Goal: Task Accomplishment & Management: Use online tool/utility

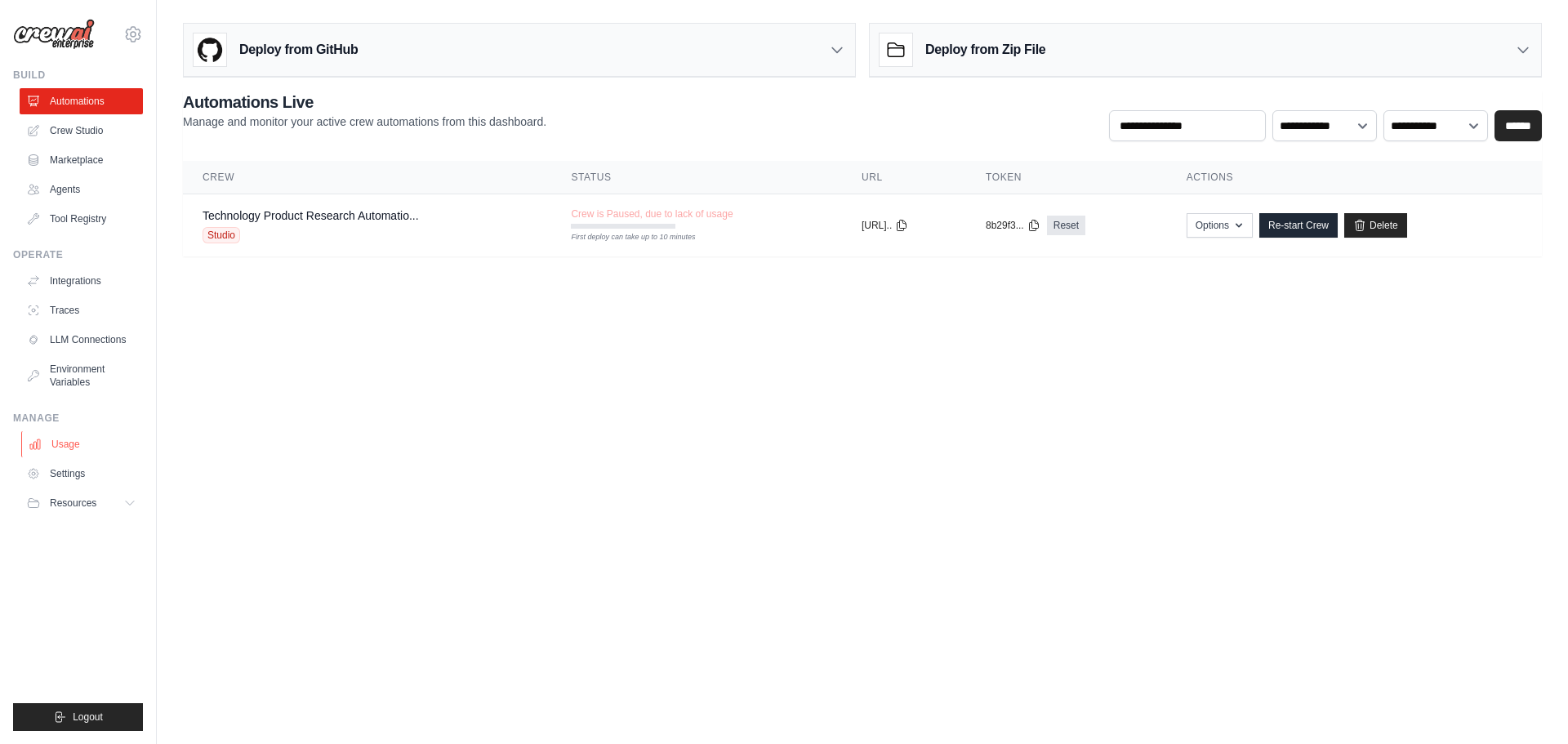
click at [60, 449] on link "Usage" at bounding box center [83, 443] width 123 height 26
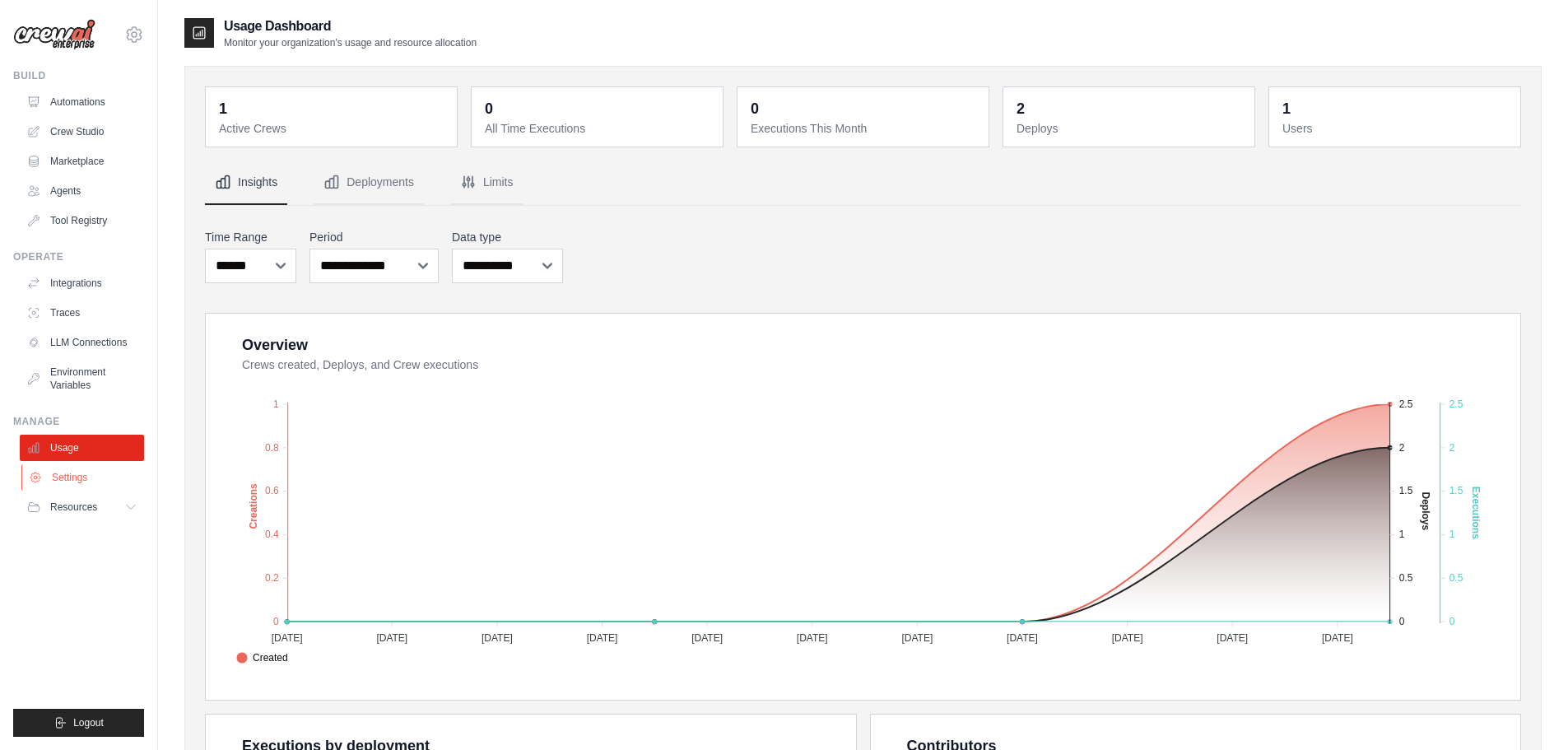
click at [77, 473] on link "Settings" at bounding box center [84, 477] width 124 height 27
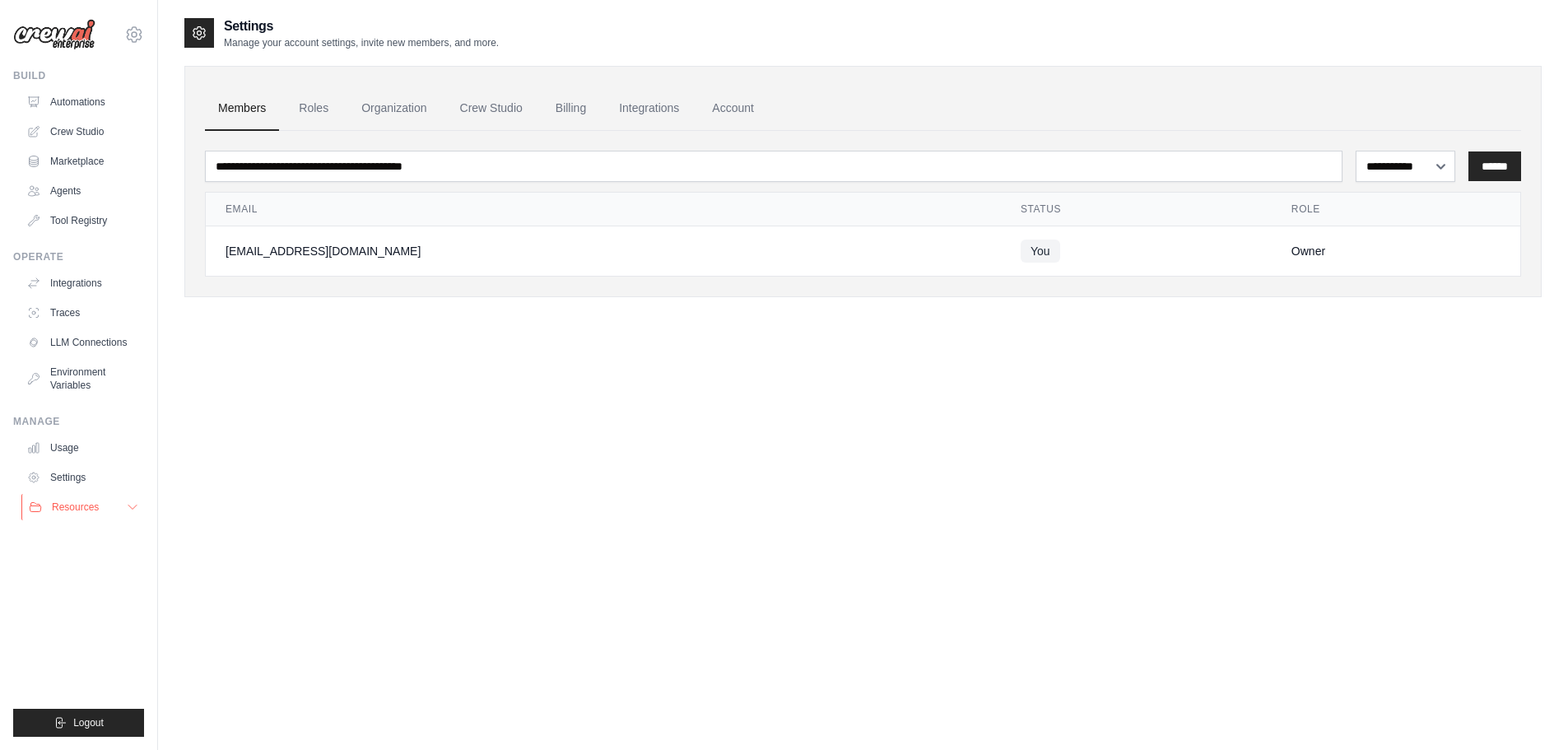
click at [75, 503] on span "Resources" at bounding box center [76, 506] width 47 height 13
click at [78, 344] on link "LLM Connections" at bounding box center [84, 342] width 124 height 27
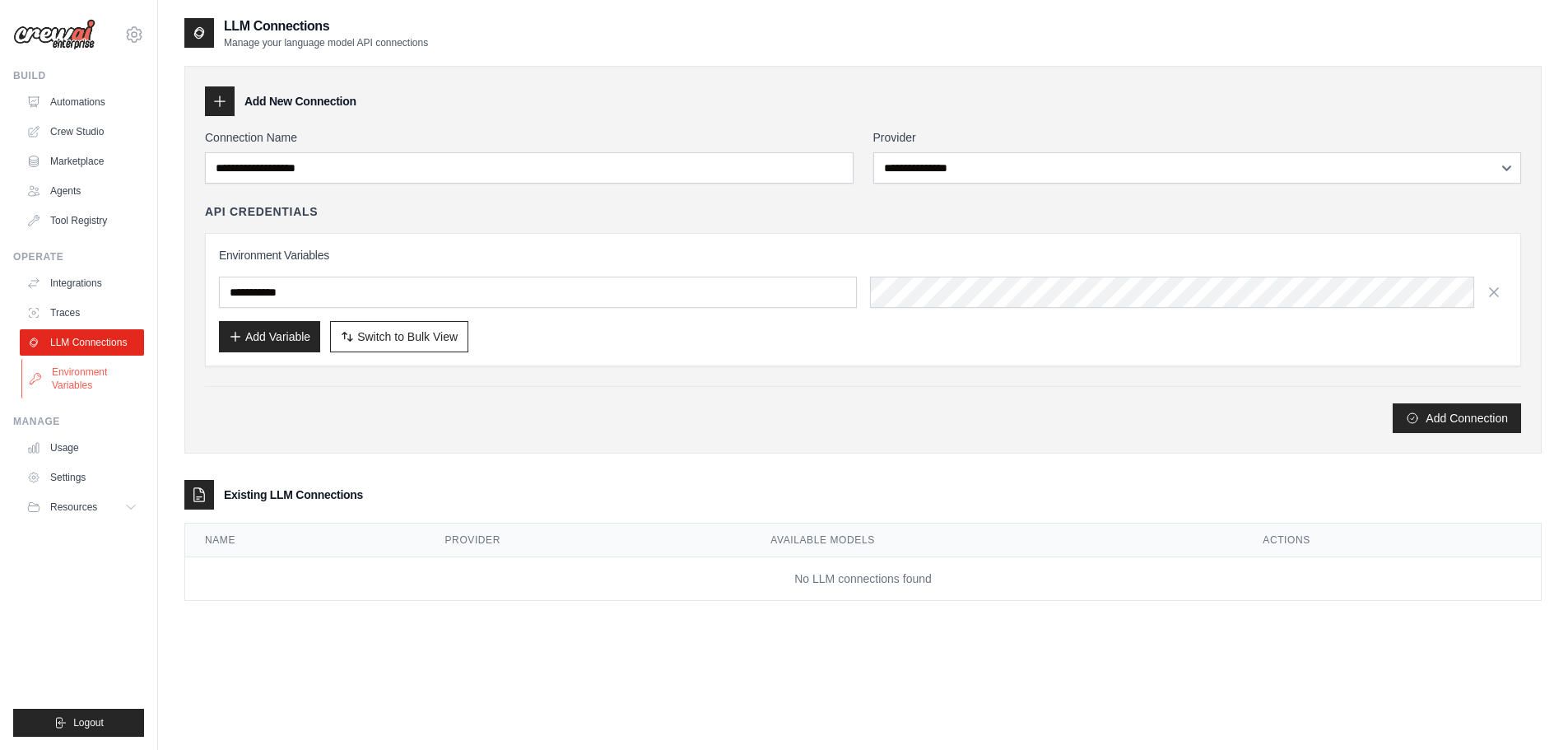
click at [81, 374] on link "Environment Variables" at bounding box center [84, 379] width 124 height 39
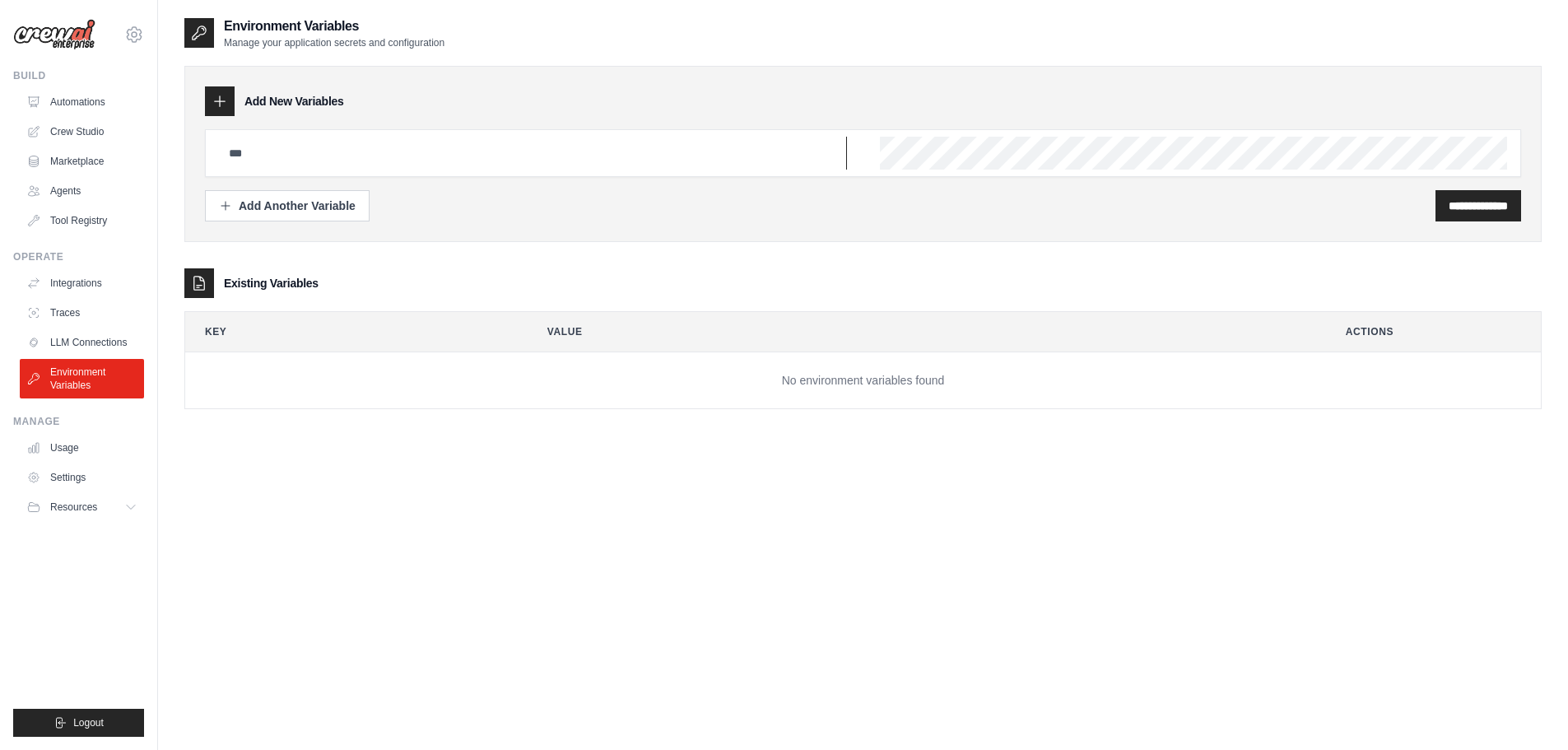
click at [431, 156] on input "text" at bounding box center [533, 152] width 628 height 33
type input "**********"
click at [1462, 207] on input "**********" at bounding box center [1478, 205] width 59 height 17
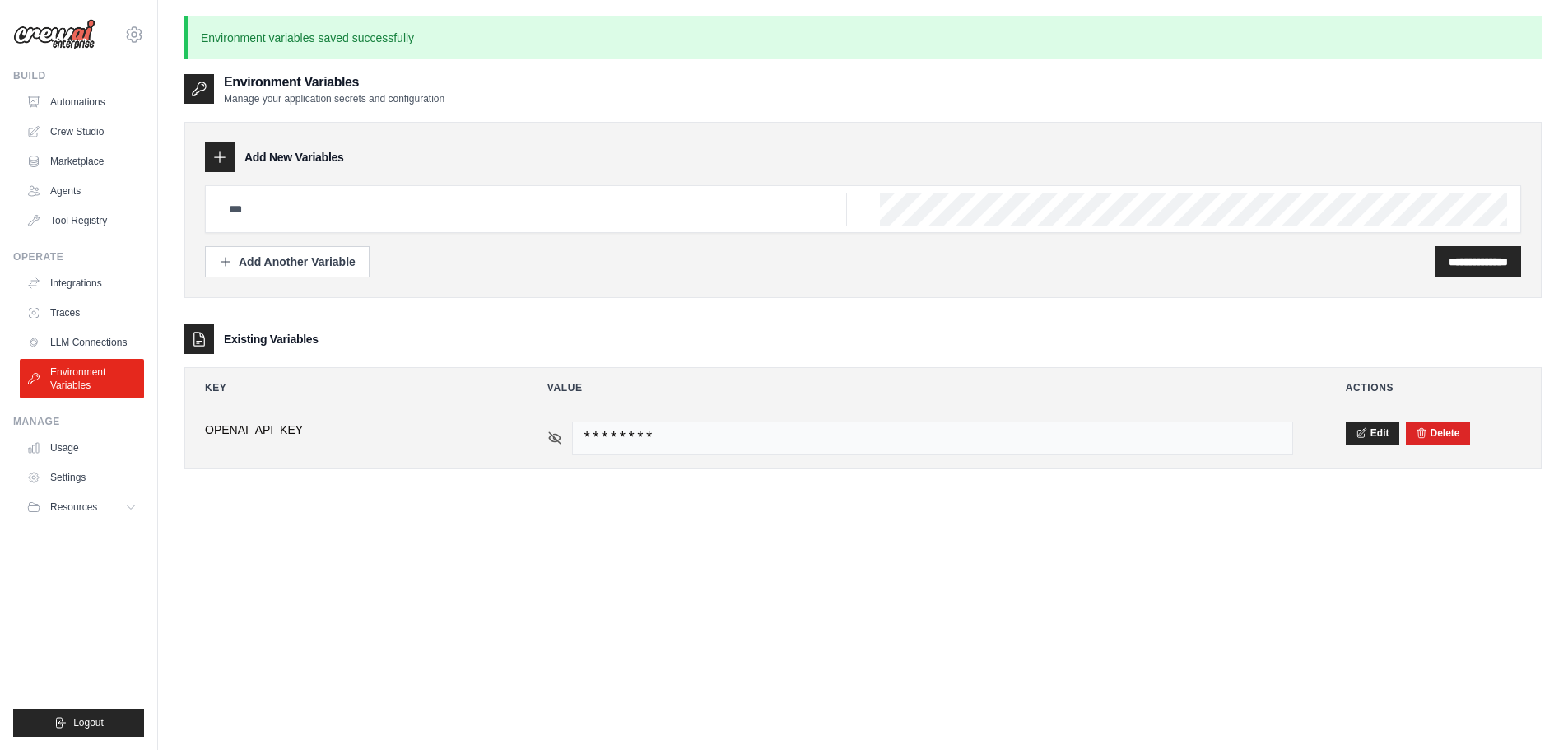
click at [555, 438] on icon at bounding box center [555, 438] width 12 height 12
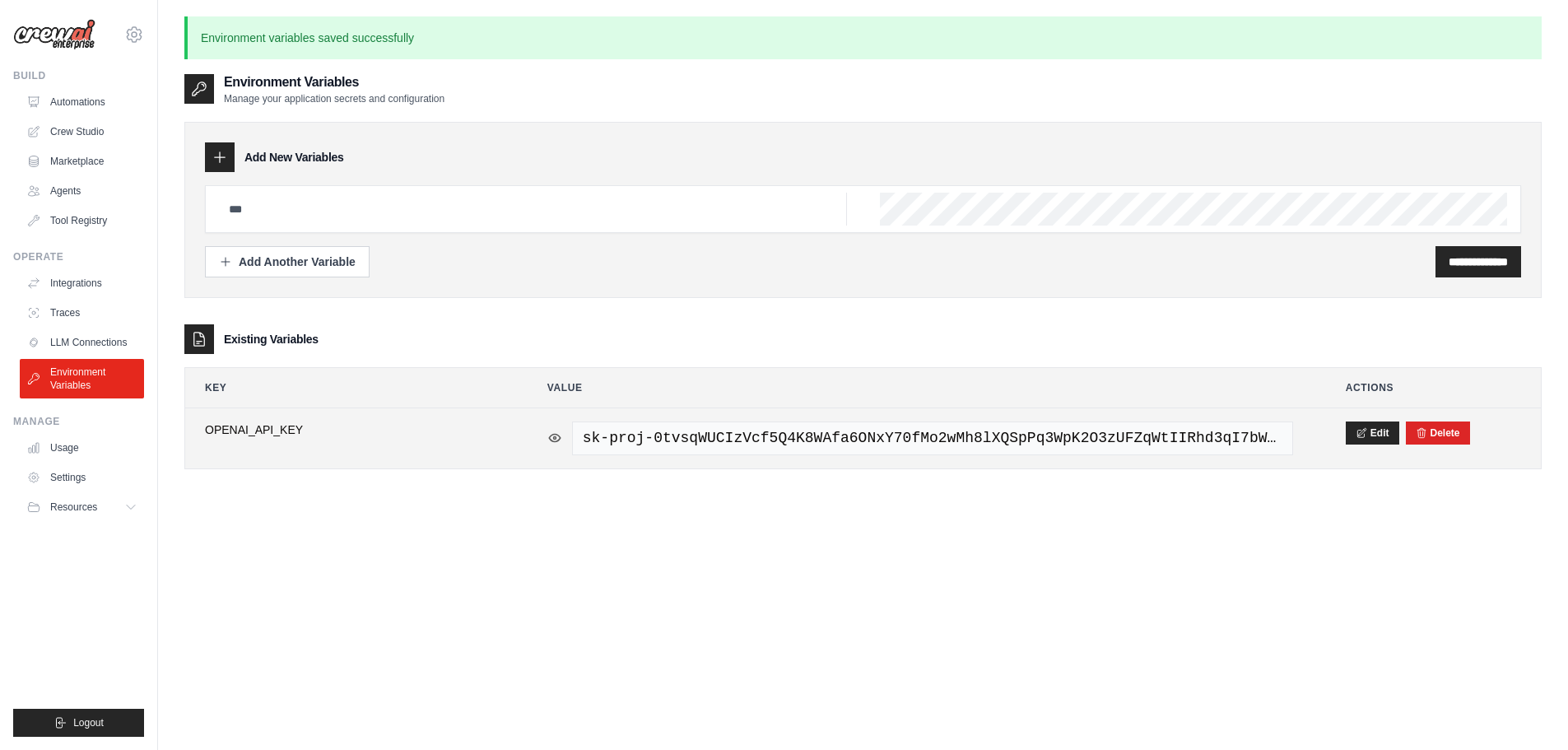
click at [555, 438] on icon at bounding box center [555, 437] width 15 height 15
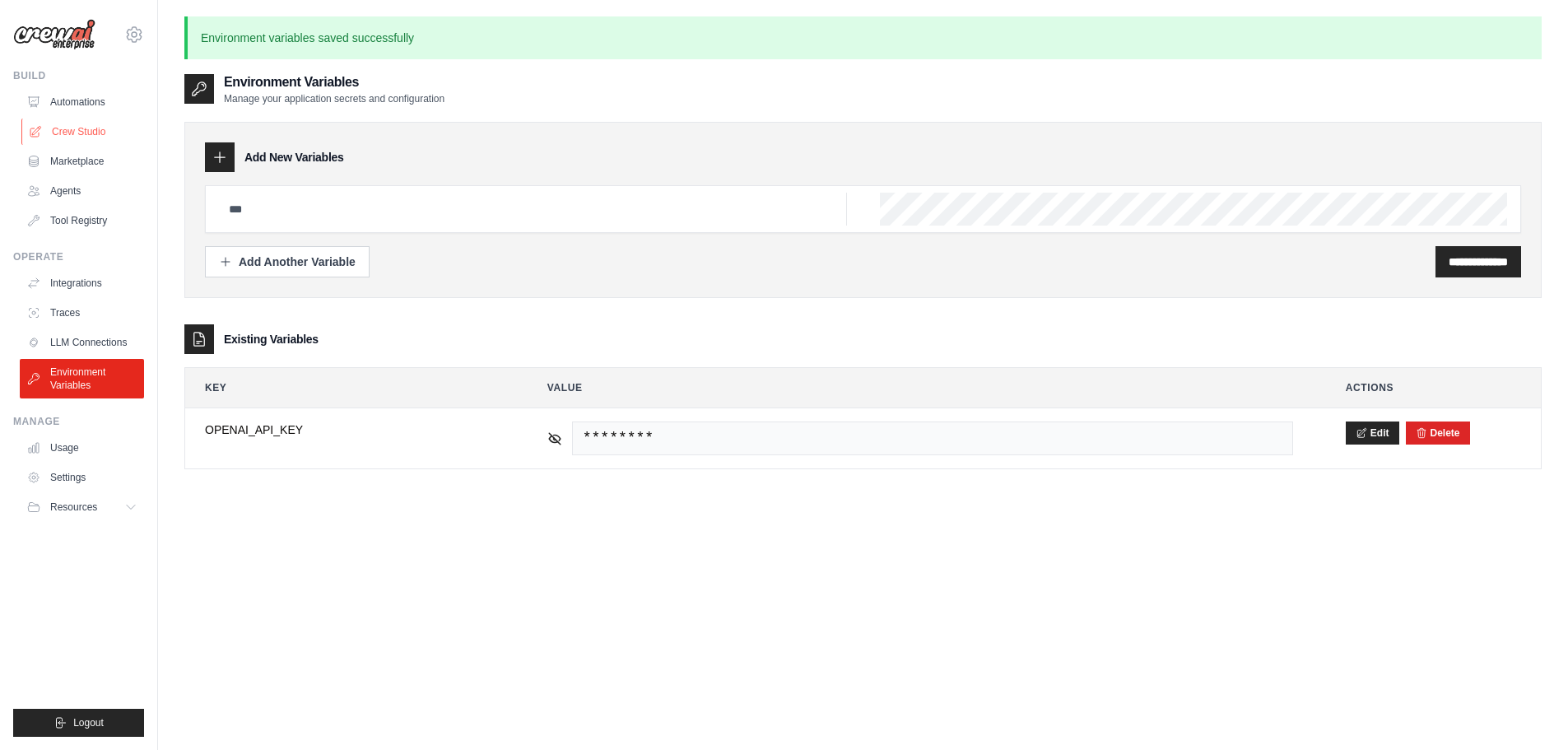
click at [75, 130] on link "Crew Studio" at bounding box center [84, 131] width 124 height 27
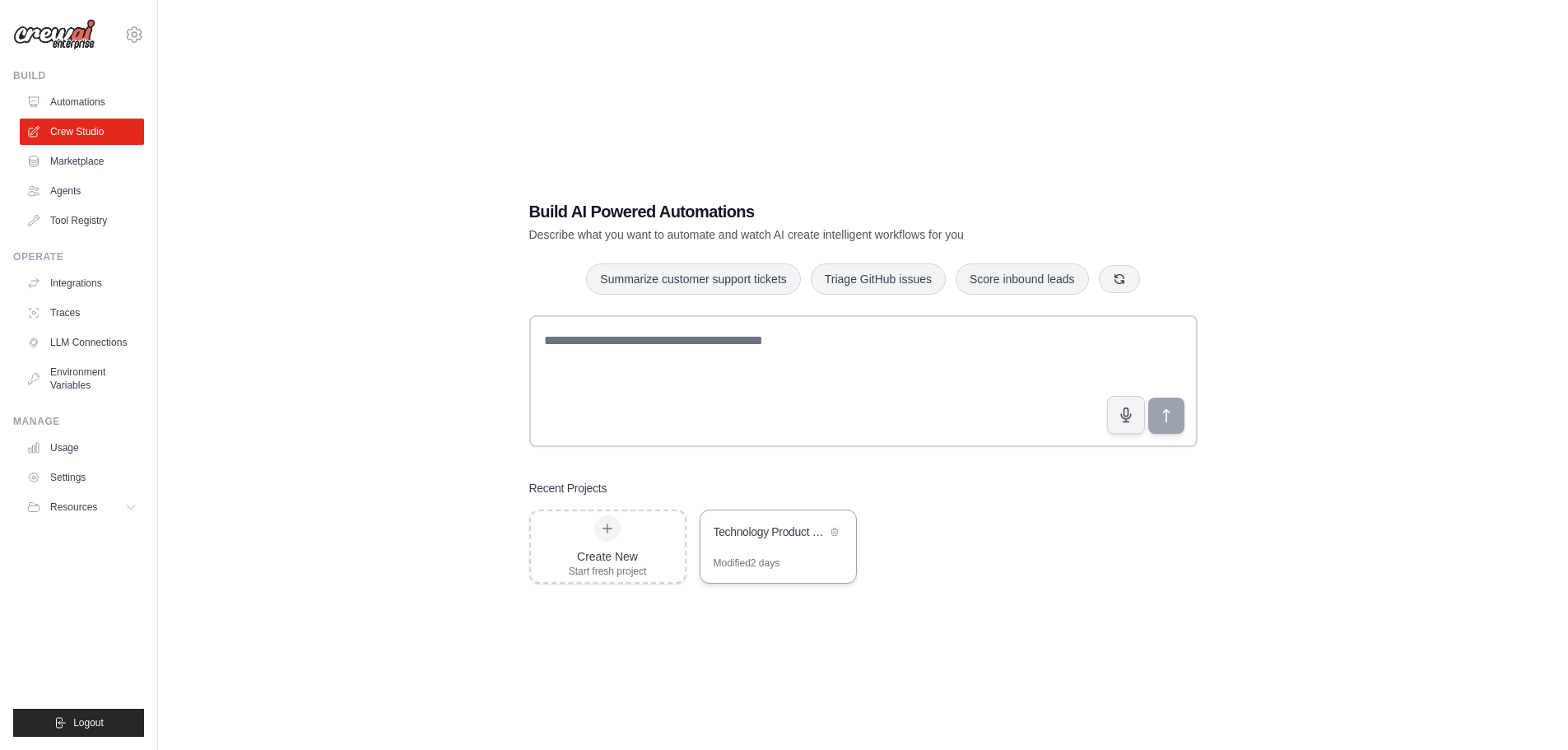
click at [776, 536] on div "Technology Product Research Automation" at bounding box center [770, 531] width 112 height 17
click at [620, 556] on div "Create New" at bounding box center [607, 556] width 78 height 17
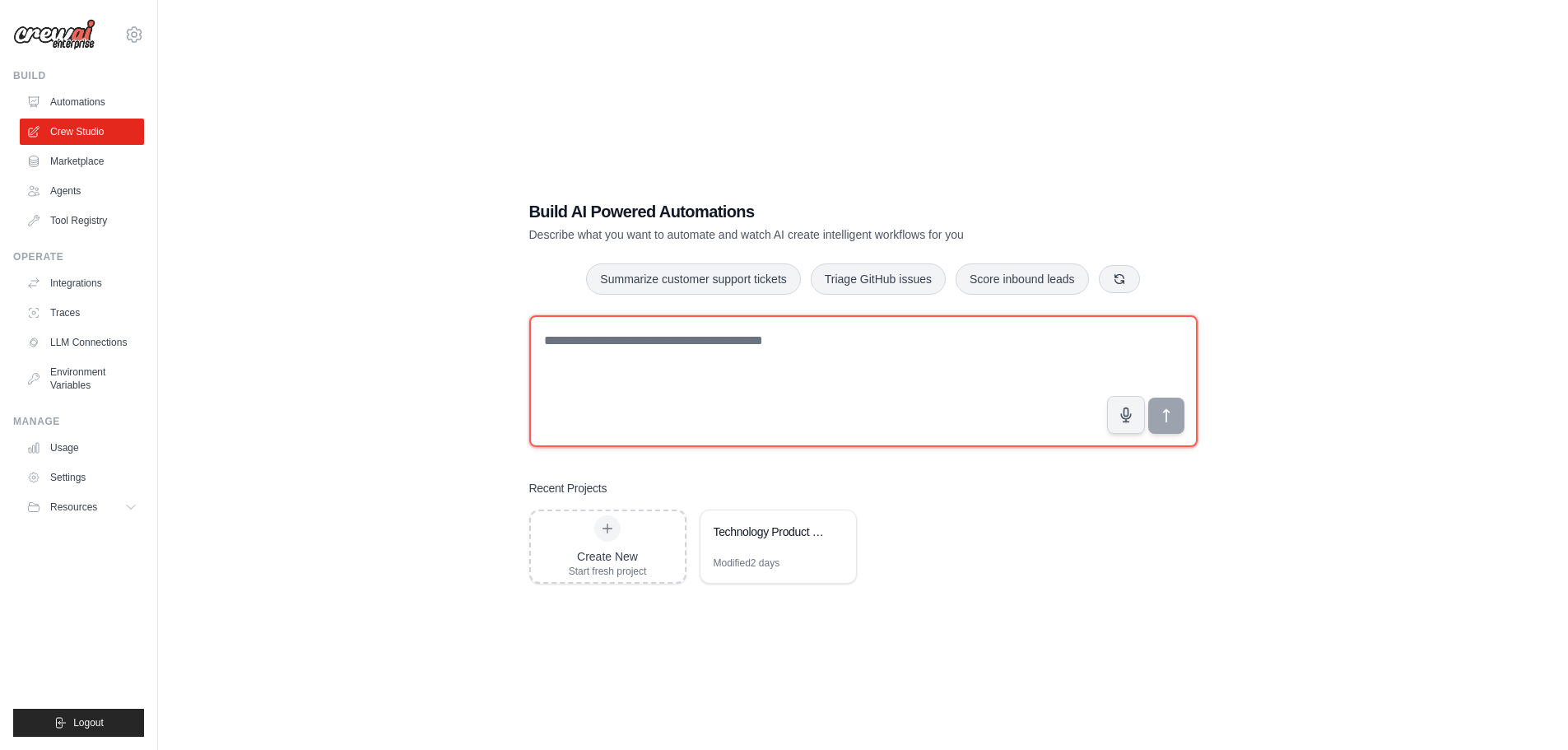
click at [687, 339] on textarea at bounding box center [862, 380] width 668 height 131
click at [721, 351] on textarea "**********" at bounding box center [862, 380] width 668 height 131
click at [740, 340] on textarea "**********" at bounding box center [862, 380] width 668 height 131
click at [896, 340] on textarea "**********" at bounding box center [862, 380] width 668 height 131
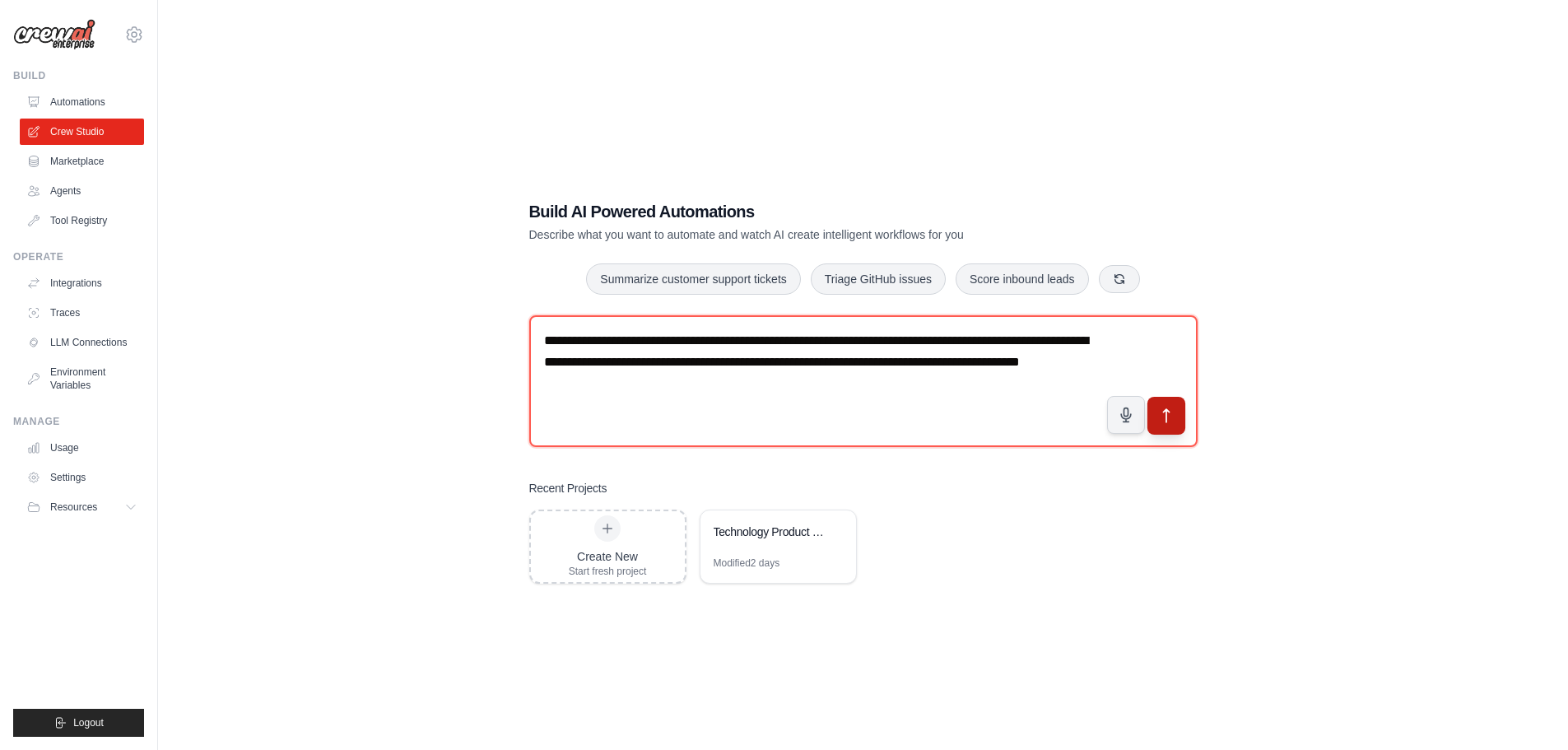
type textarea "**********"
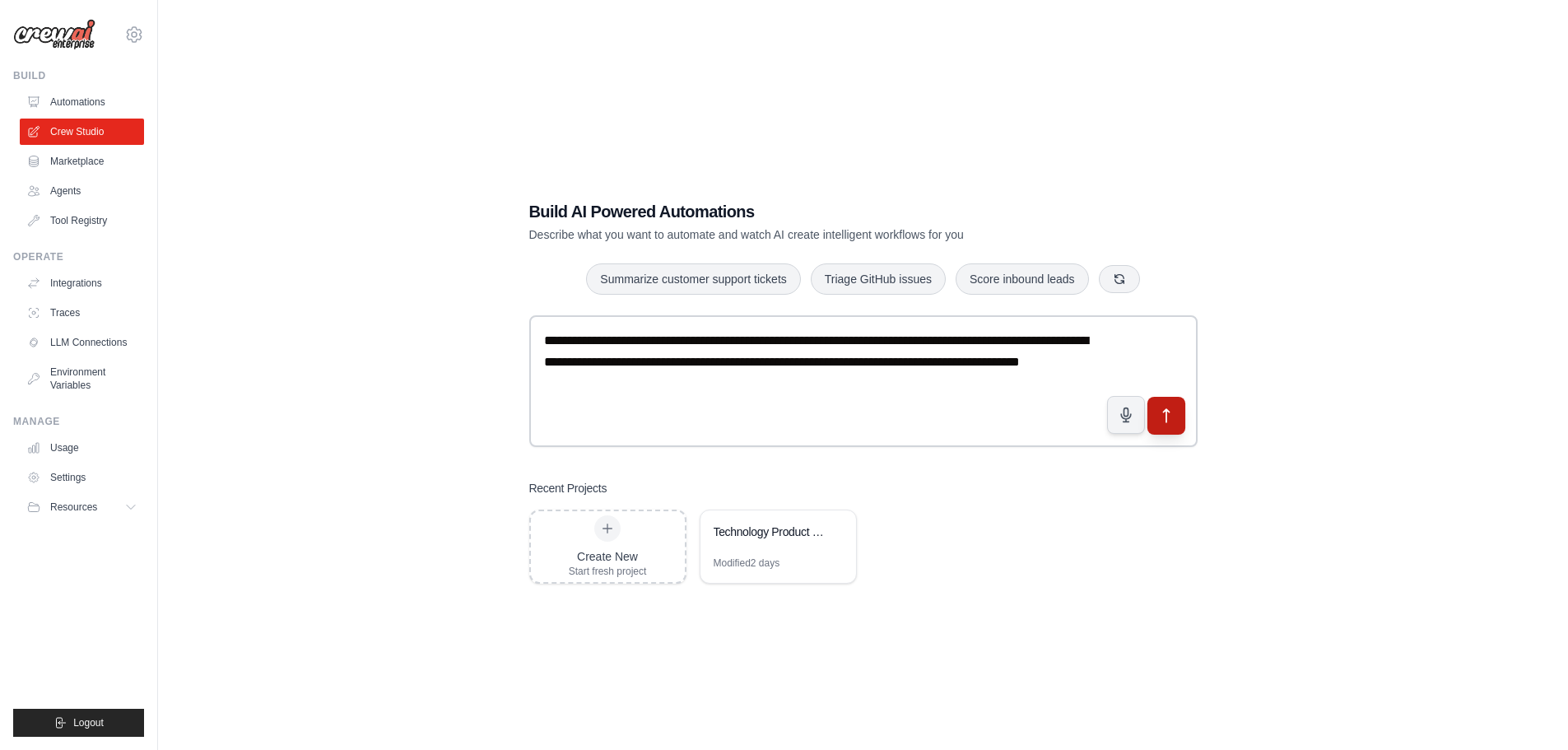
click at [1167, 412] on icon "submit" at bounding box center [1165, 414] width 6 height 13
click at [769, 542] on div "Technology Product Research Automation" at bounding box center [770, 533] width 112 height 20
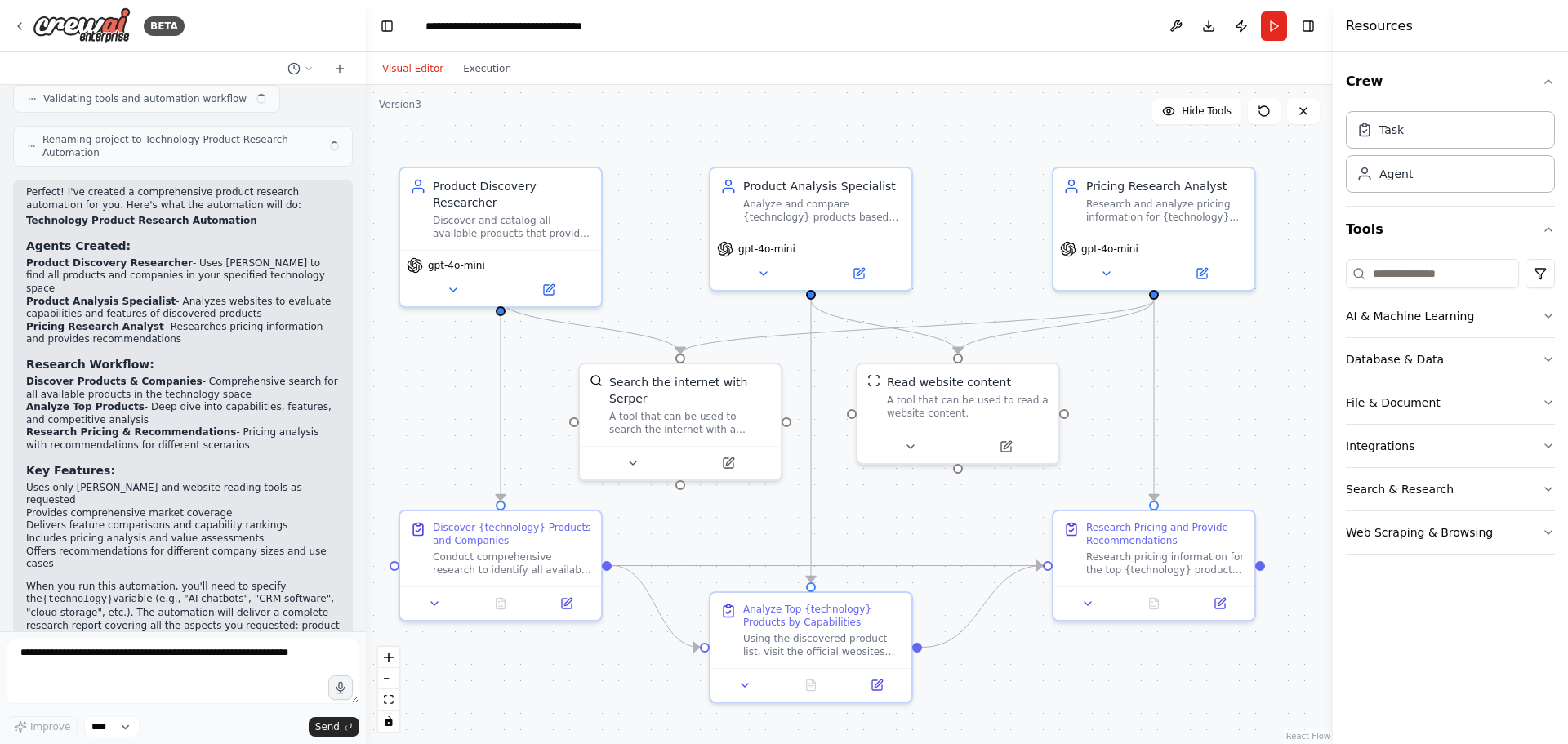
scroll to position [888, 0]
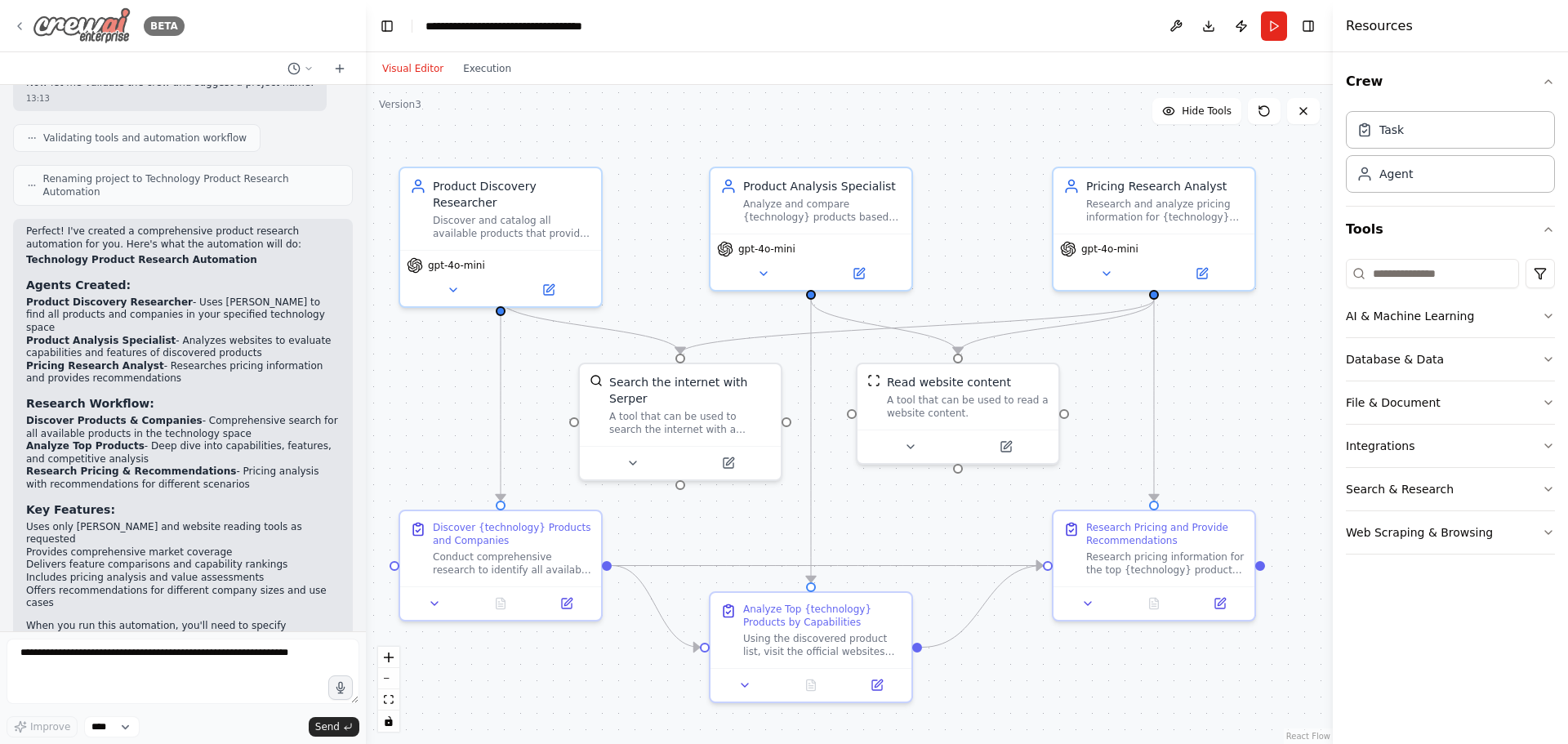
click at [19, 23] on icon at bounding box center [19, 25] width 13 height 13
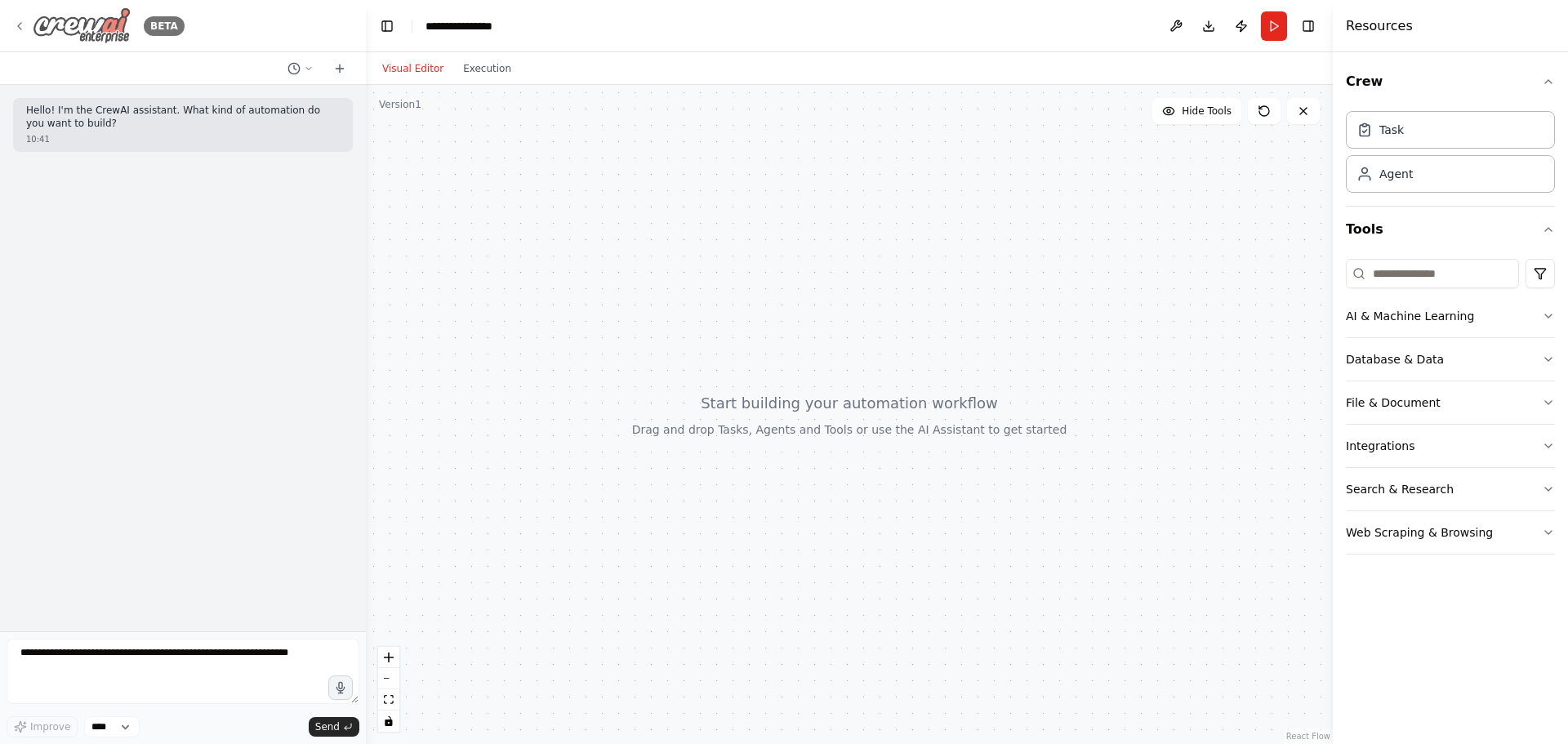
click at [21, 22] on icon at bounding box center [19, 25] width 13 height 13
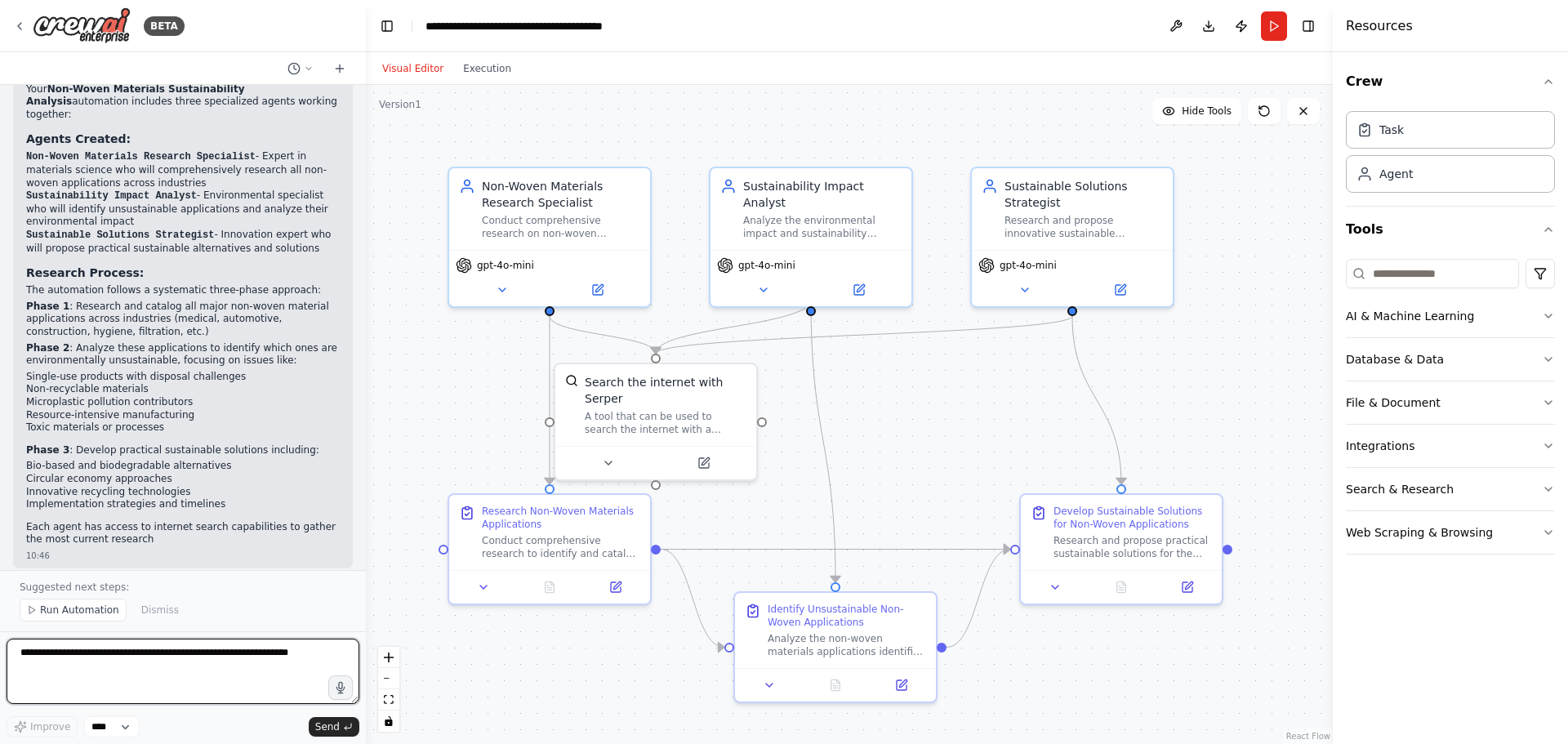
scroll to position [1122, 0]
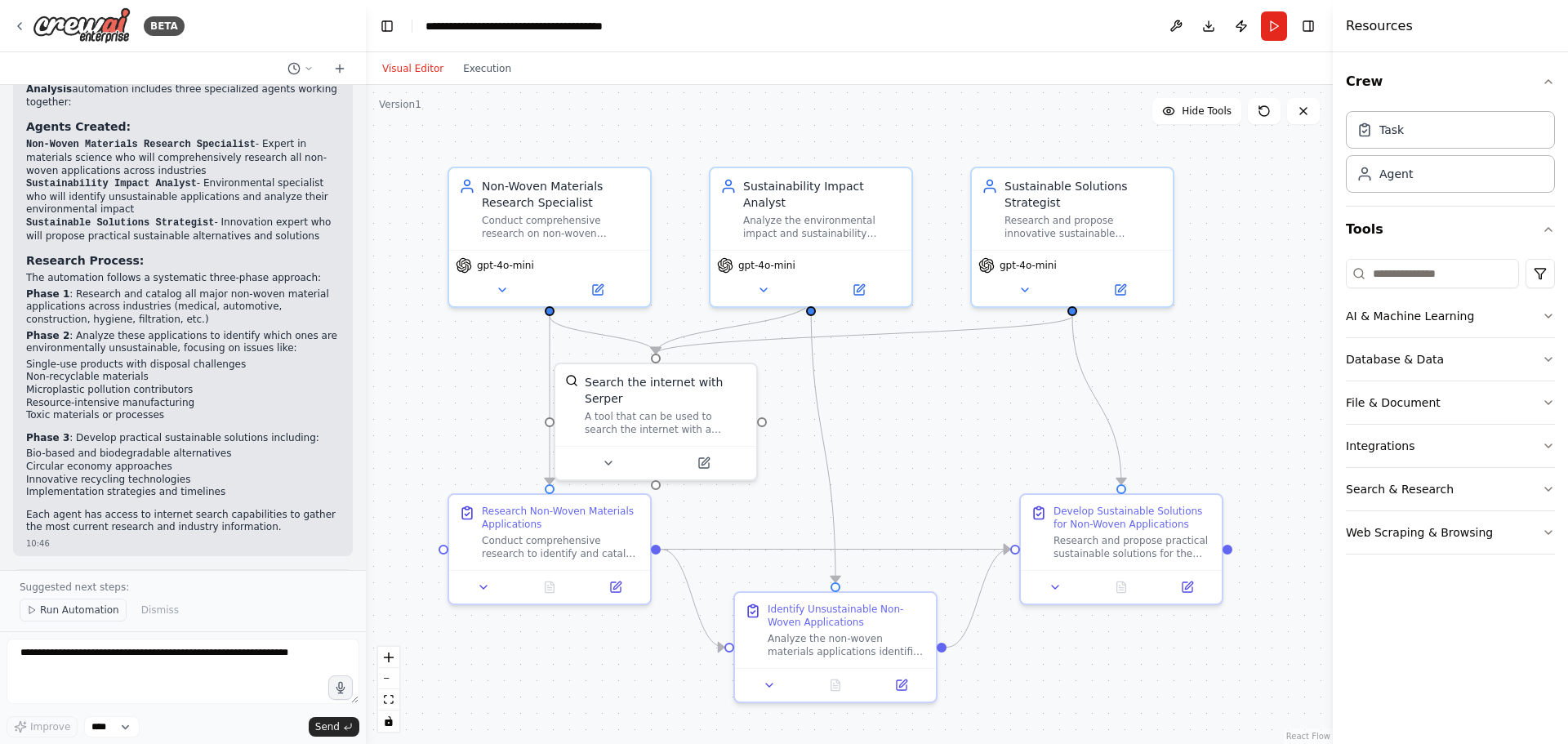
click at [60, 612] on span "Run Automation" at bounding box center [79, 609] width 79 height 13
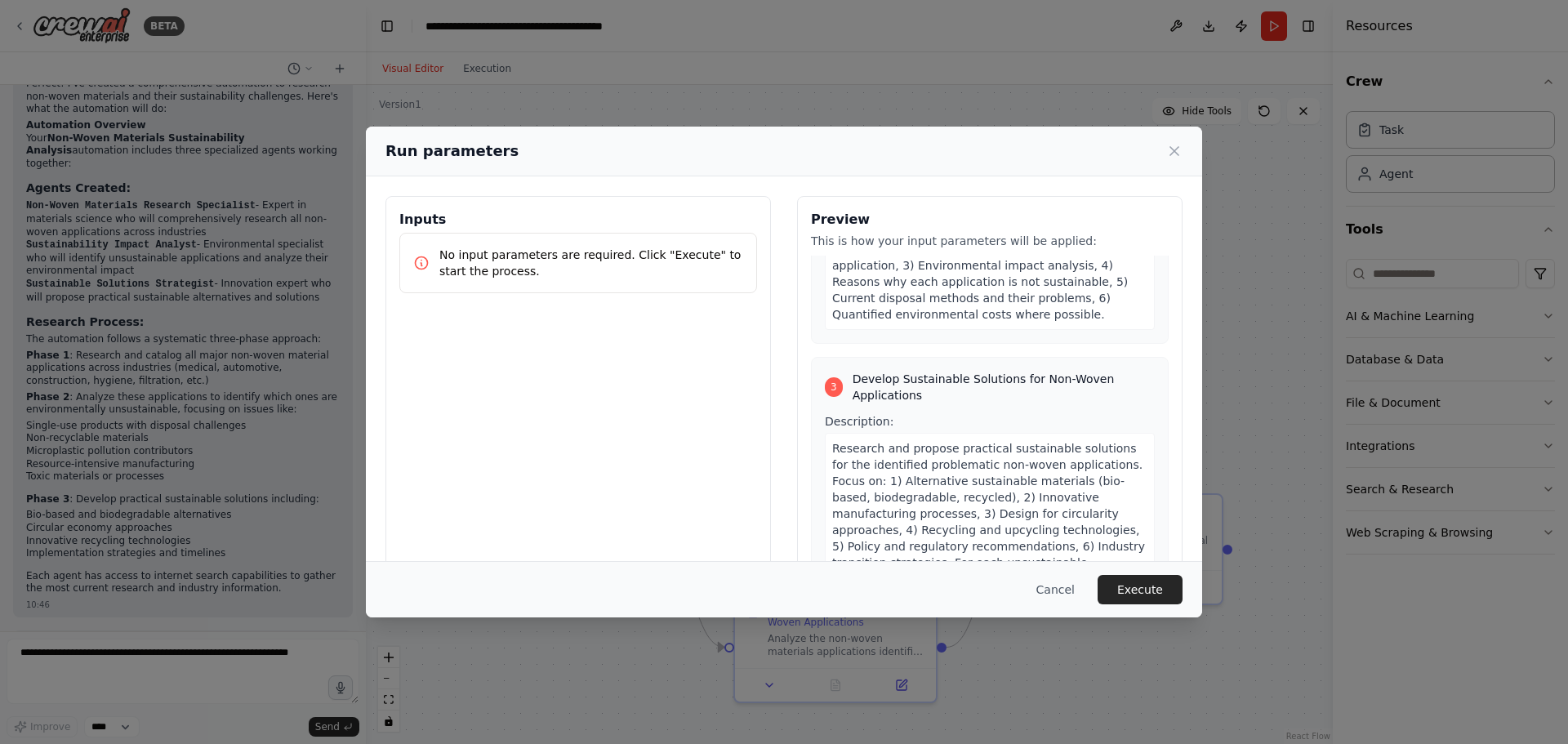
scroll to position [816, 0]
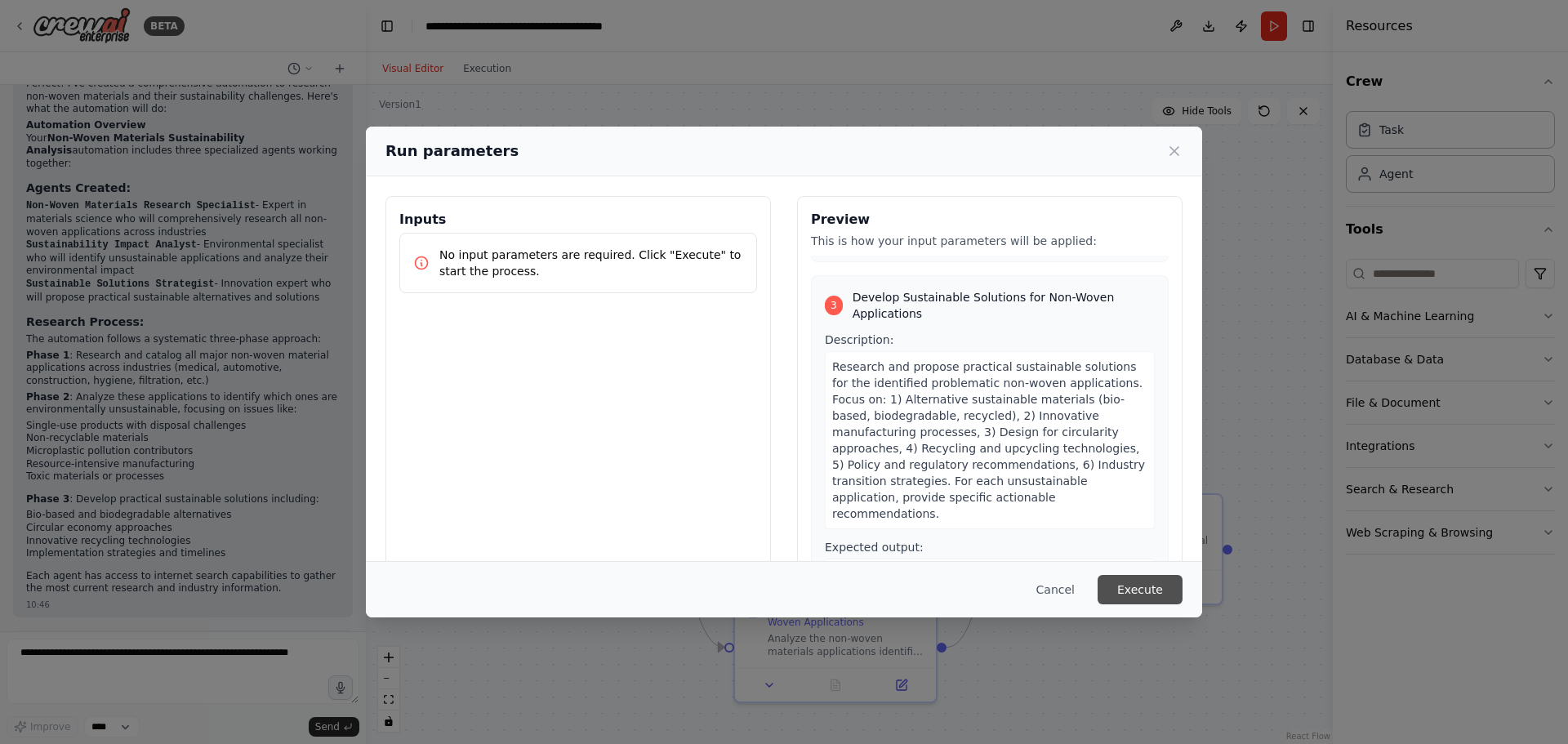
click at [1130, 592] on button "Execute" at bounding box center [1140, 589] width 85 height 29
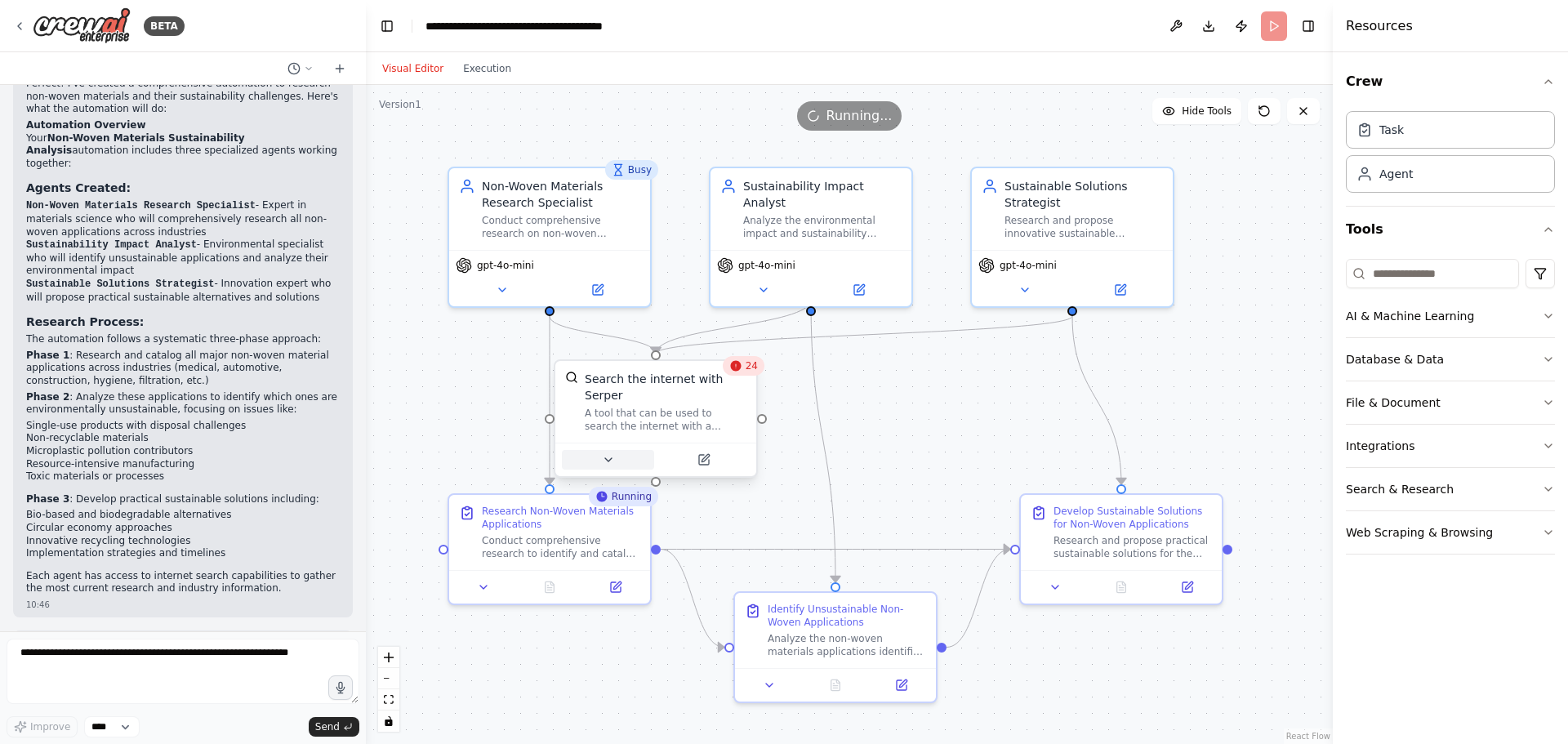
click at [605, 453] on icon at bounding box center [608, 459] width 13 height 13
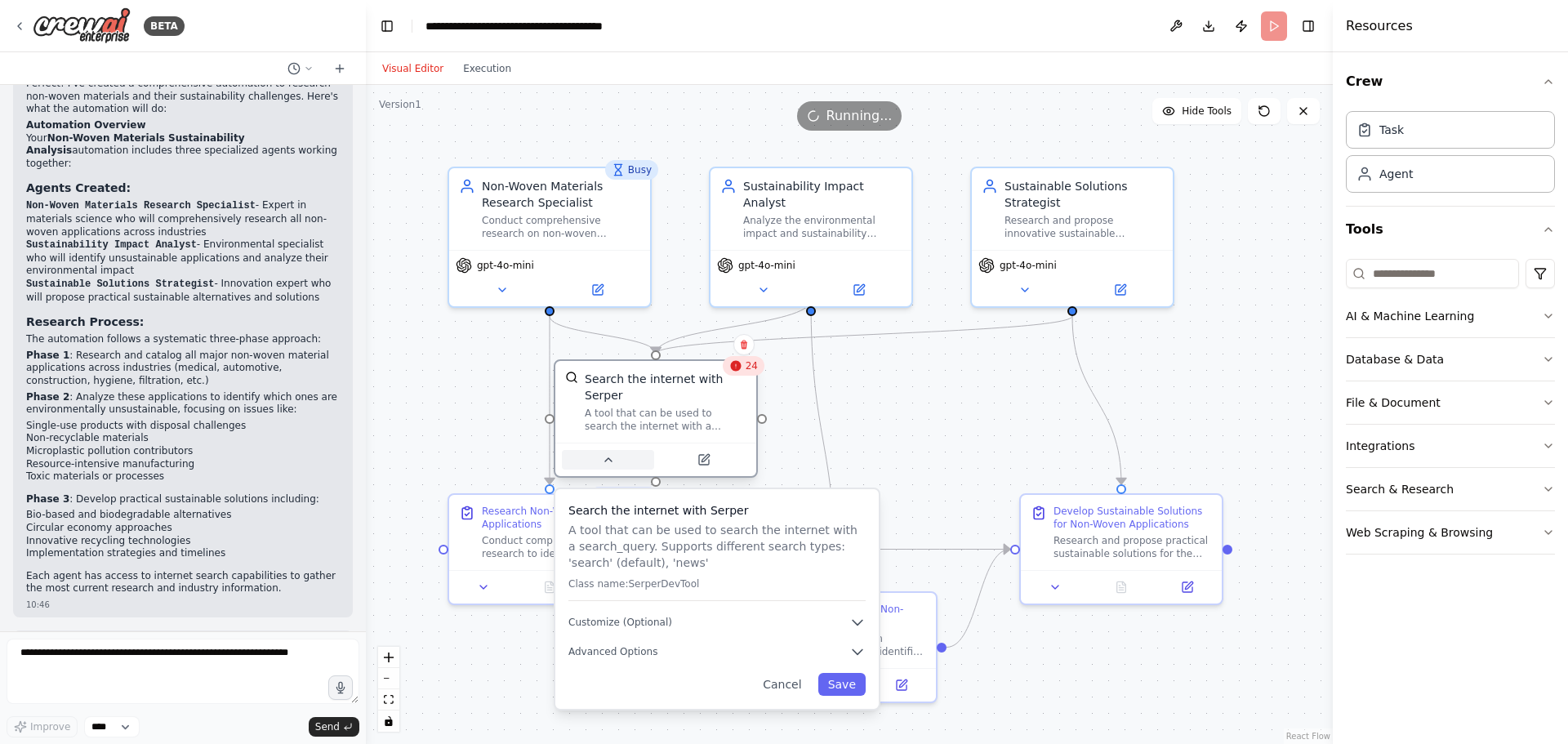
click at [605, 453] on icon at bounding box center [608, 459] width 13 height 13
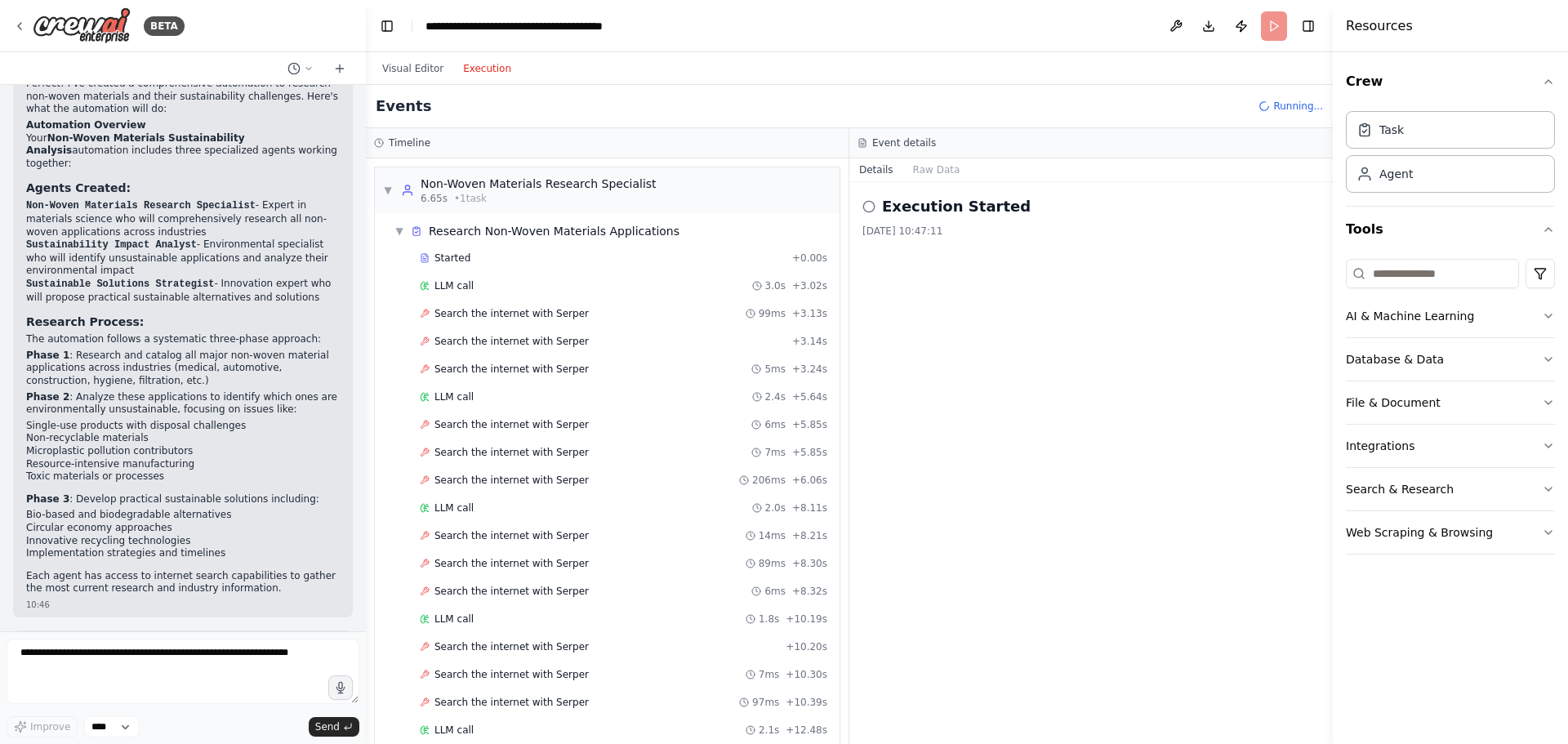
click at [470, 67] on button "Execution" at bounding box center [487, 69] width 68 height 20
click at [501, 315] on span "Search the internet with Serper" at bounding box center [512, 313] width 155 height 13
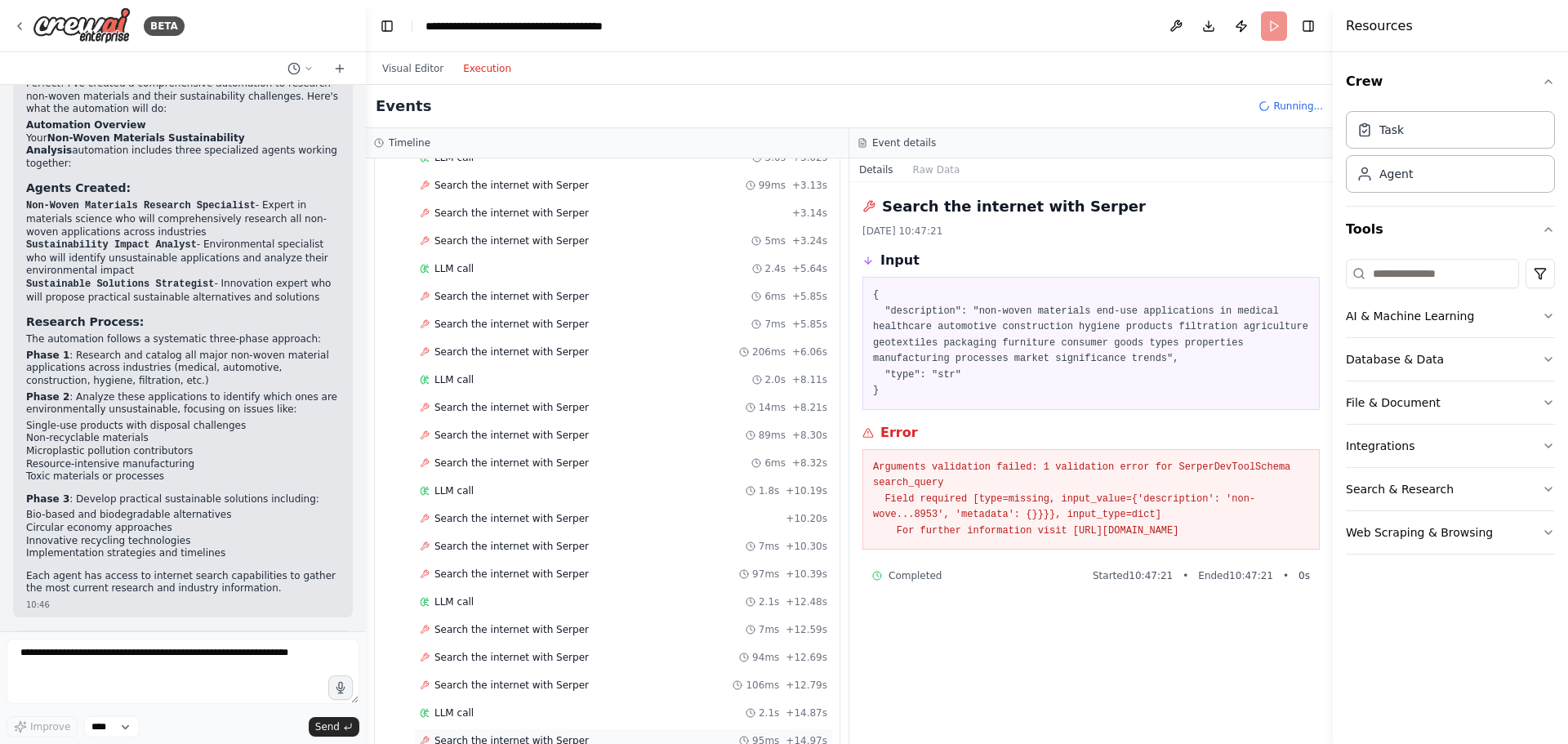
scroll to position [0, 0]
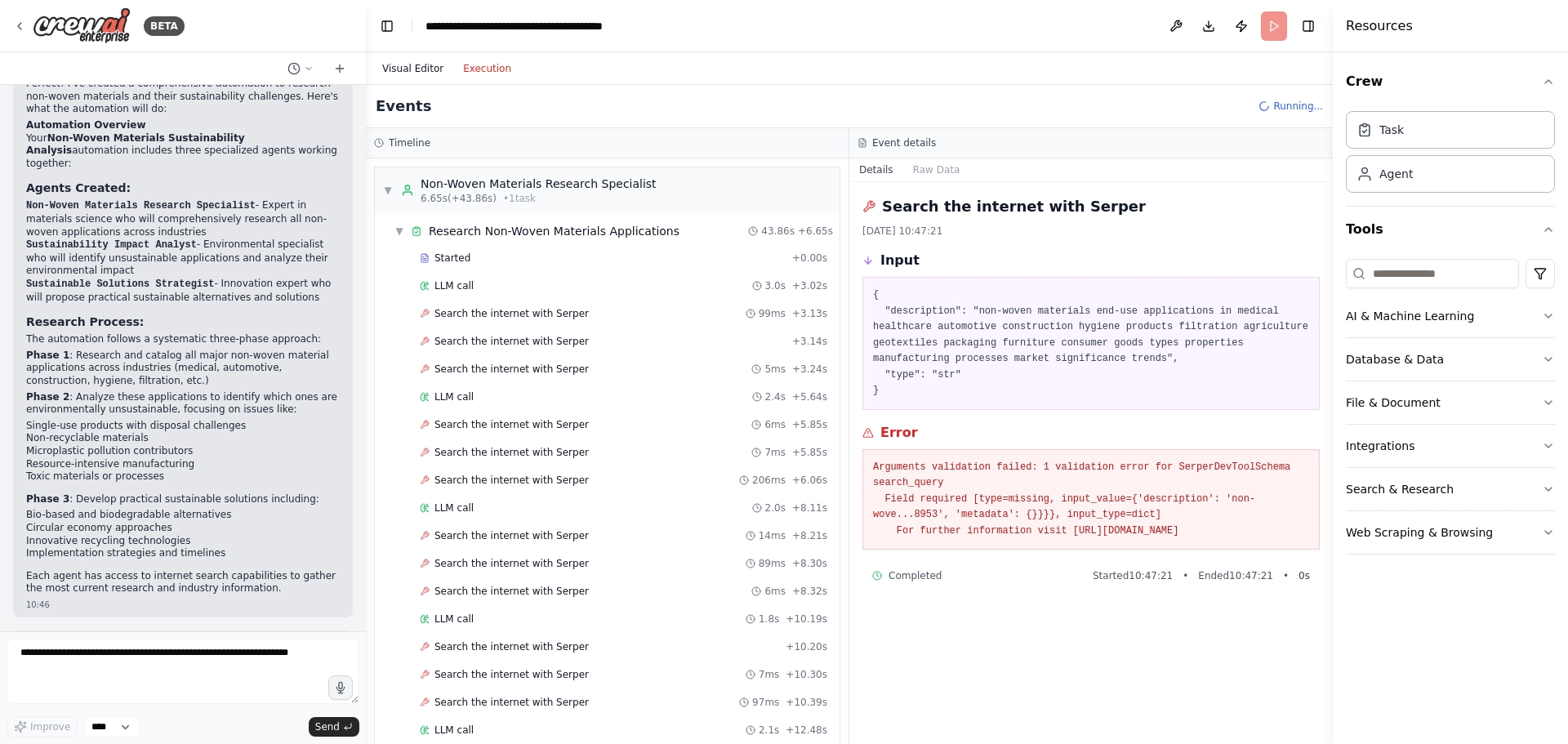
click at [410, 68] on button "Visual Editor" at bounding box center [412, 69] width 81 height 20
click at [488, 66] on button "Execution" at bounding box center [487, 69] width 68 height 20
click at [533, 305] on div "Search the internet with [PERSON_NAME] 99ms + 3.13s" at bounding box center [624, 313] width 419 height 24
click at [476, 67] on button "Execution" at bounding box center [487, 69] width 68 height 20
click at [407, 68] on button "Visual Editor" at bounding box center [412, 69] width 81 height 20
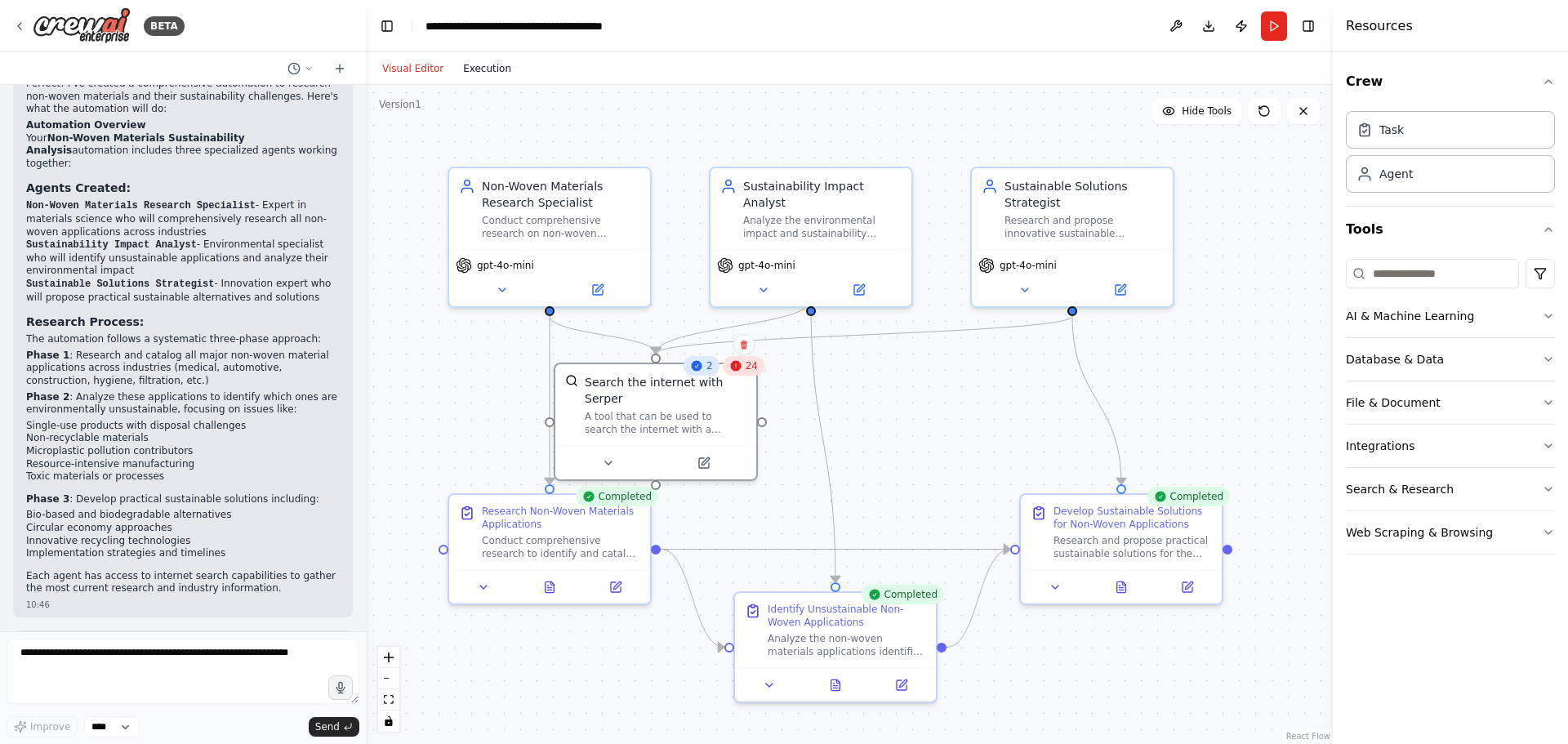
click at [469, 74] on button "Execution" at bounding box center [487, 69] width 68 height 20
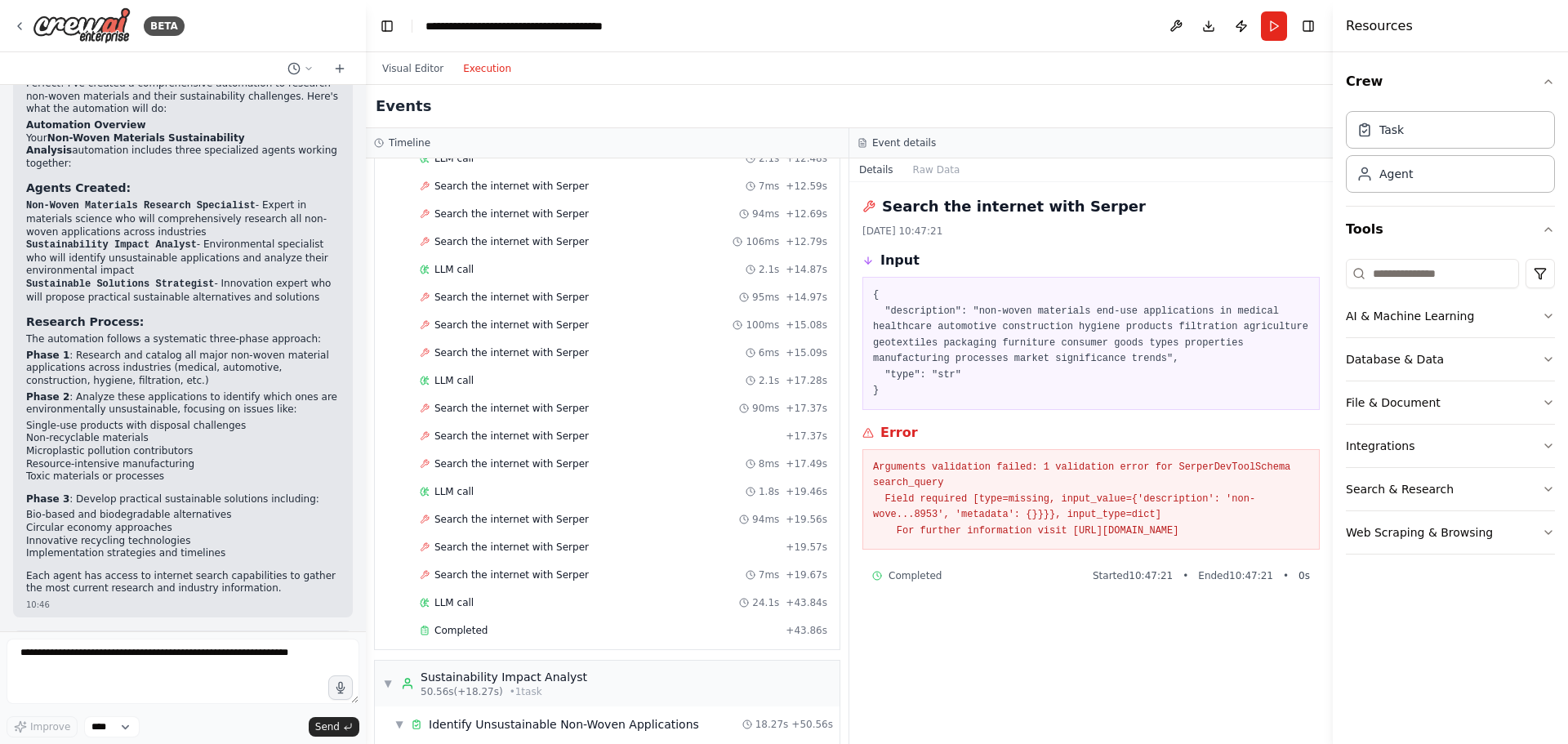
scroll to position [1003, 0]
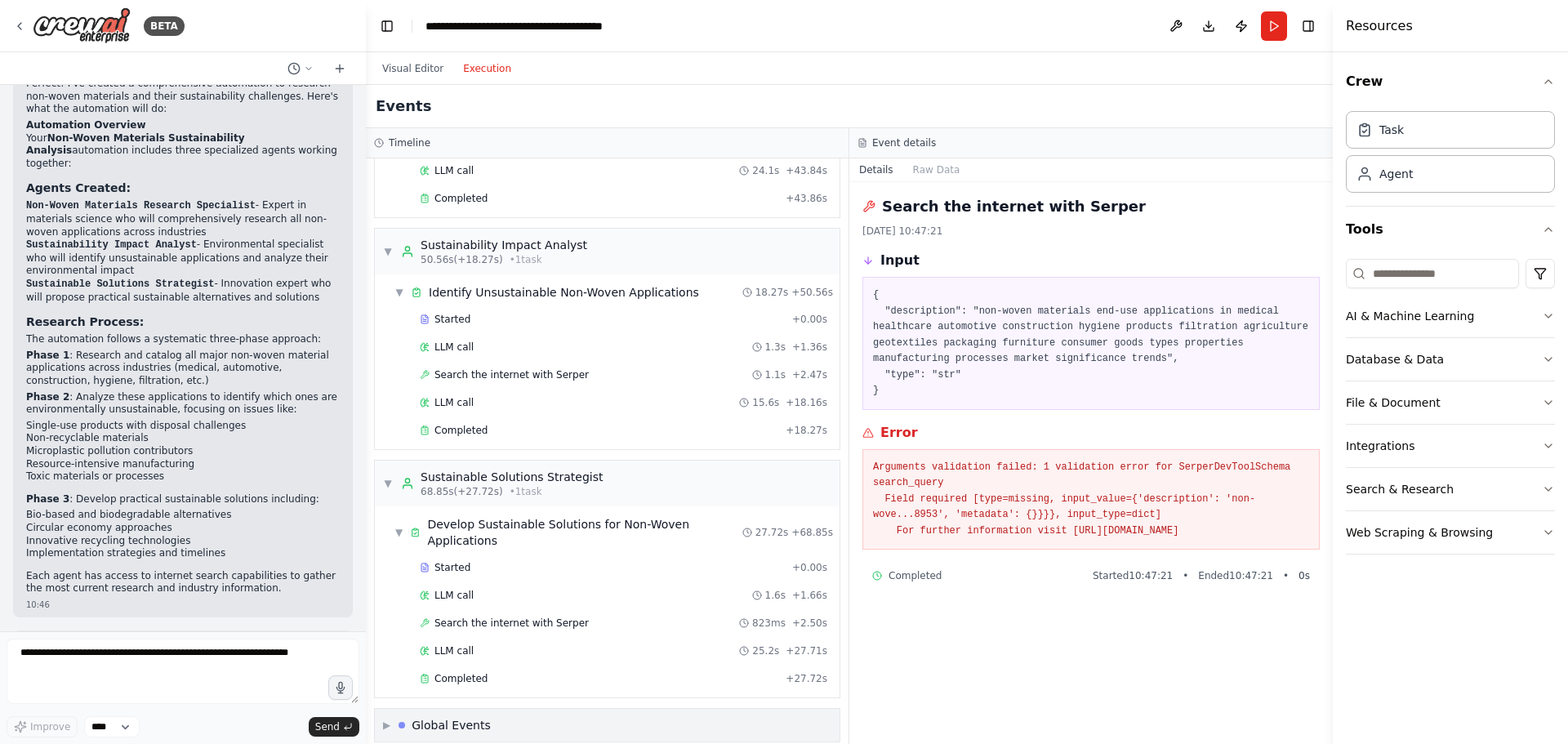
click at [461, 717] on div "Global Events" at bounding box center [451, 724] width 79 height 17
click at [451, 672] on span "Completed" at bounding box center [461, 677] width 53 height 13
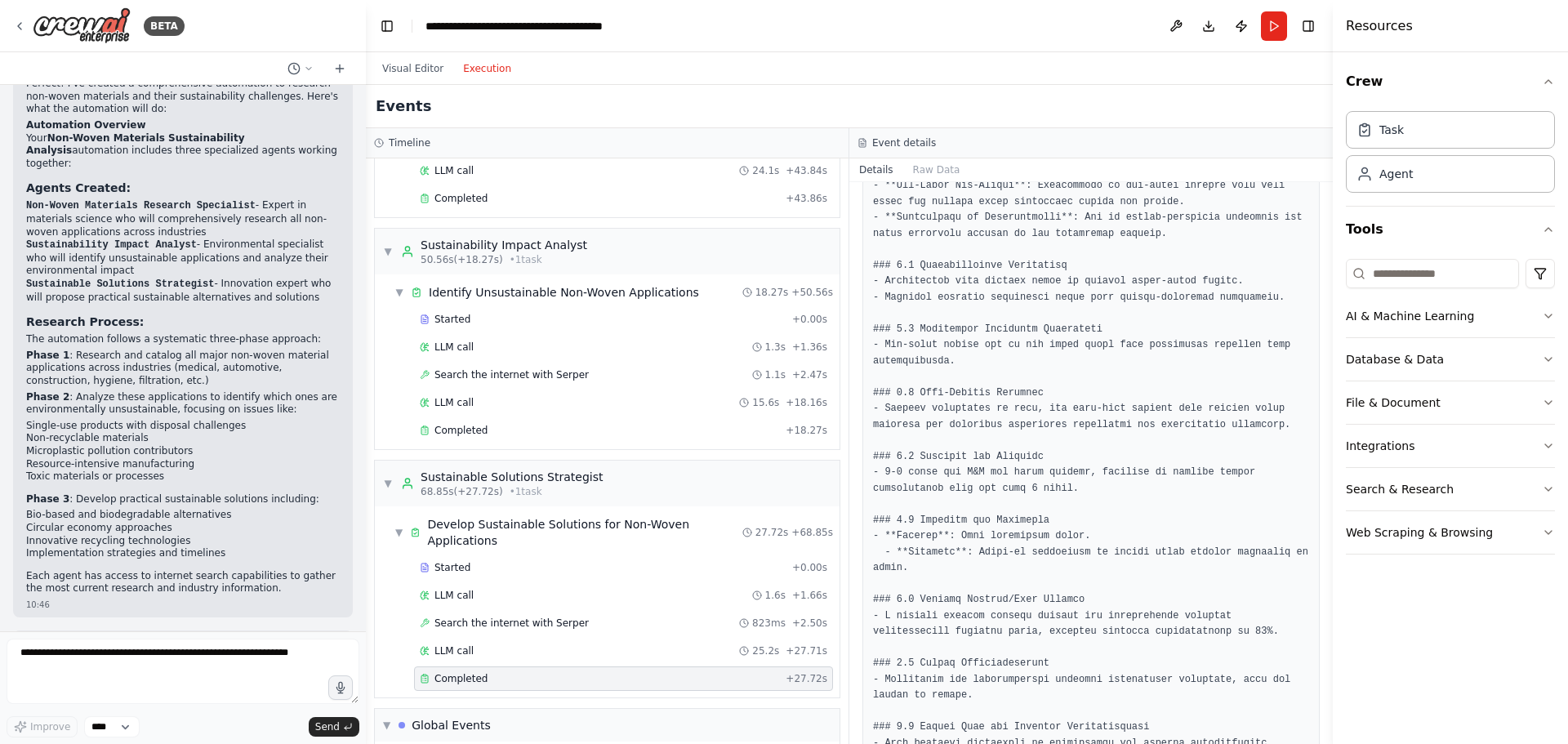
scroll to position [0, 0]
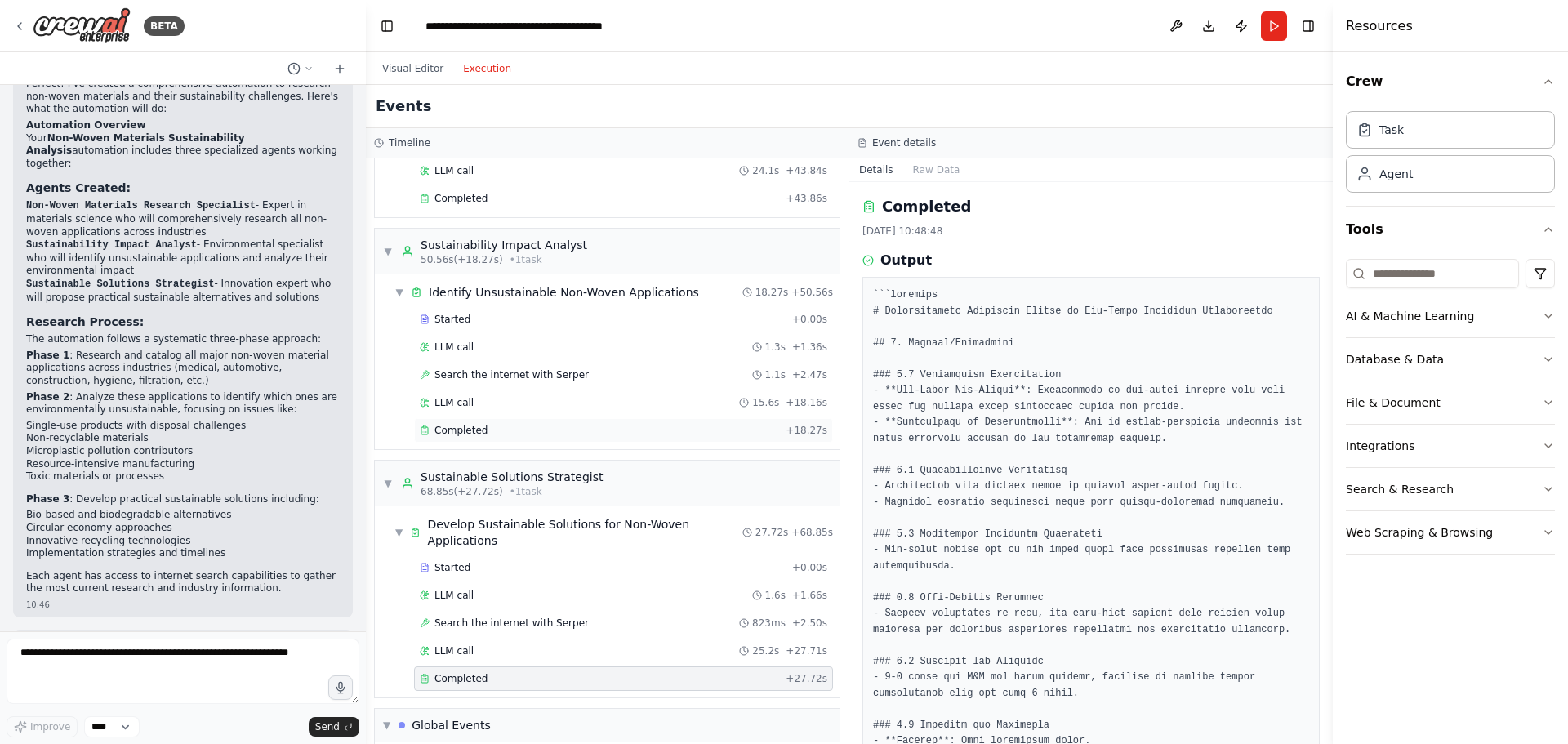
click at [481, 430] on span "Completed" at bounding box center [461, 430] width 53 height 13
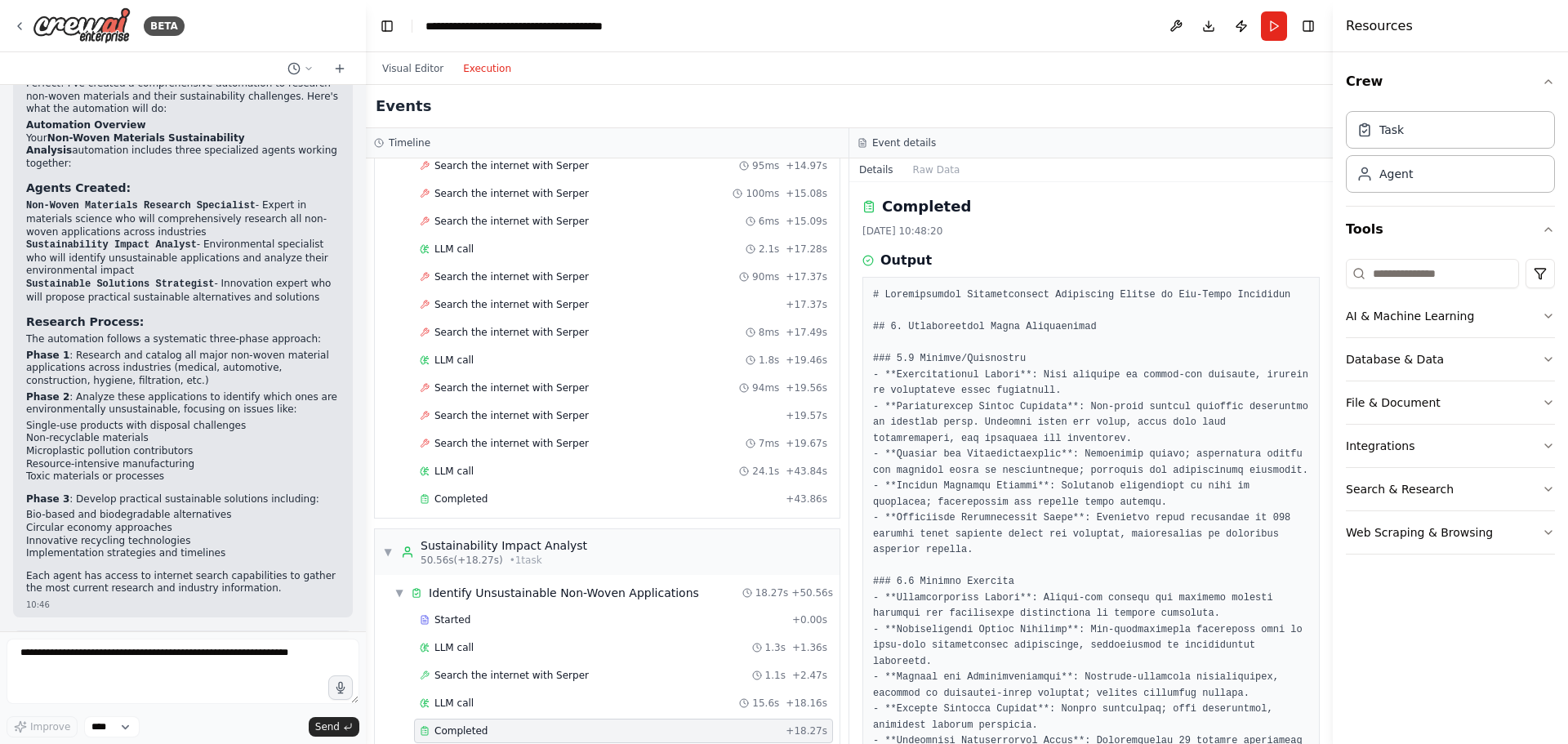
scroll to position [676, 0]
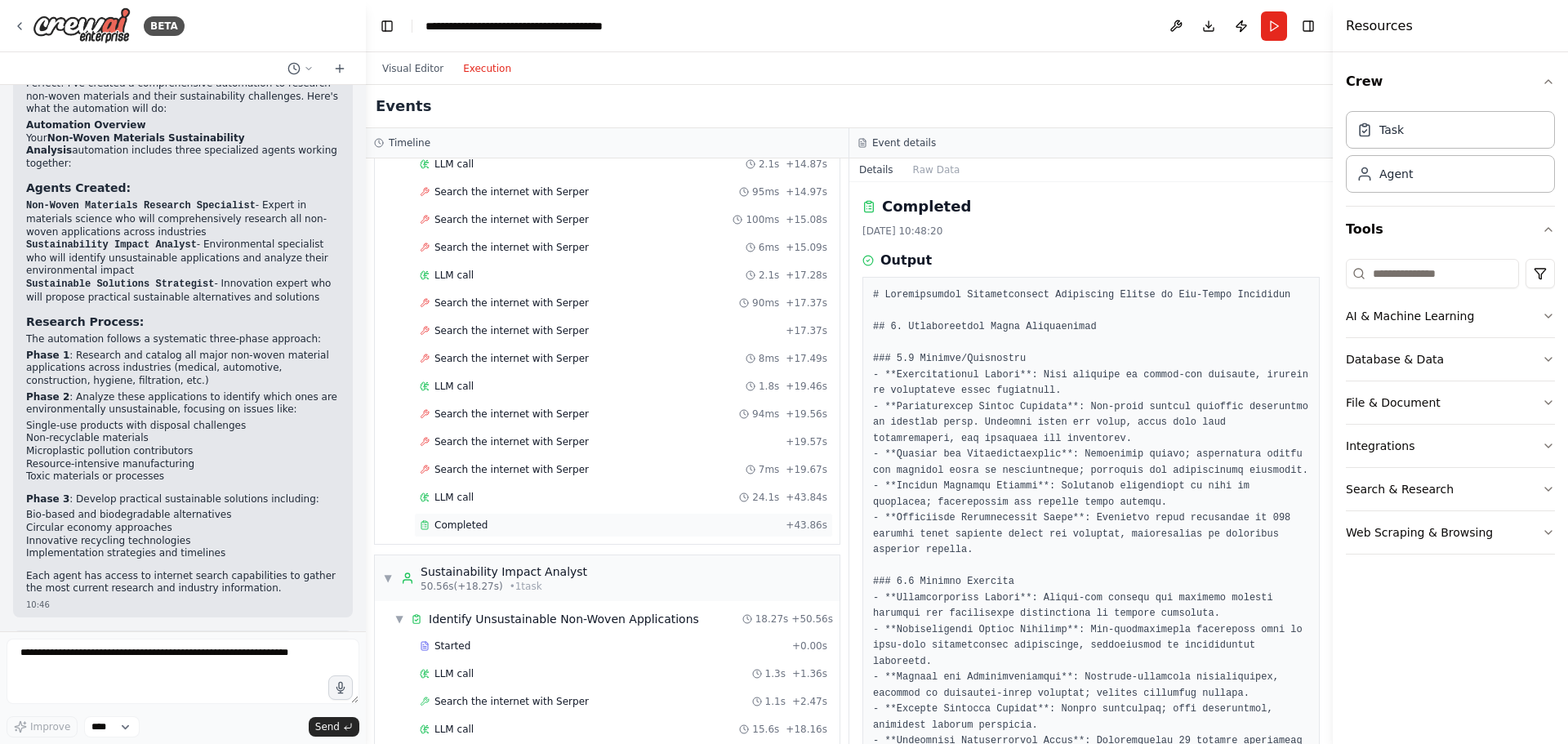
click at [497, 526] on div "Completed" at bounding box center [599, 525] width 359 height 13
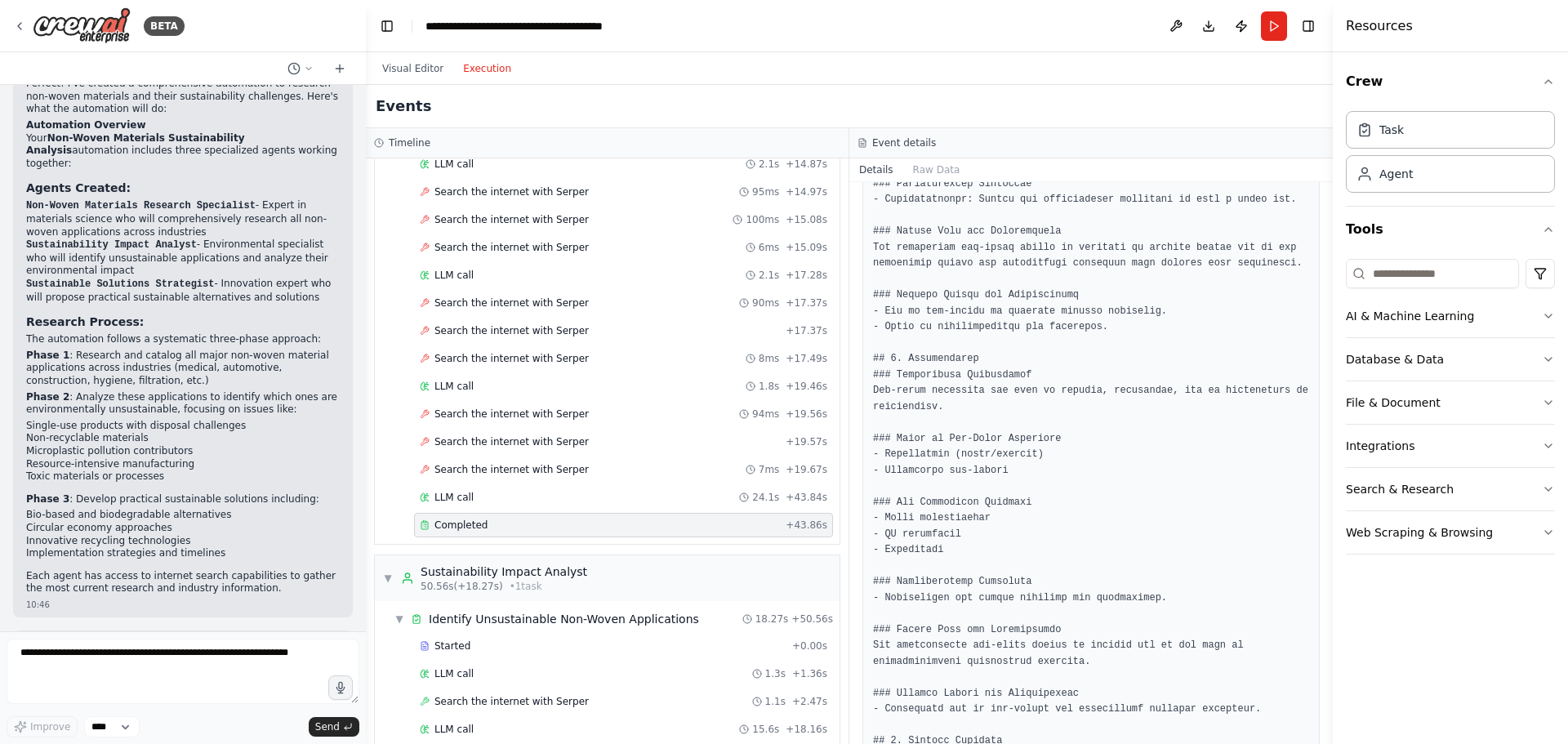
scroll to position [898, 0]
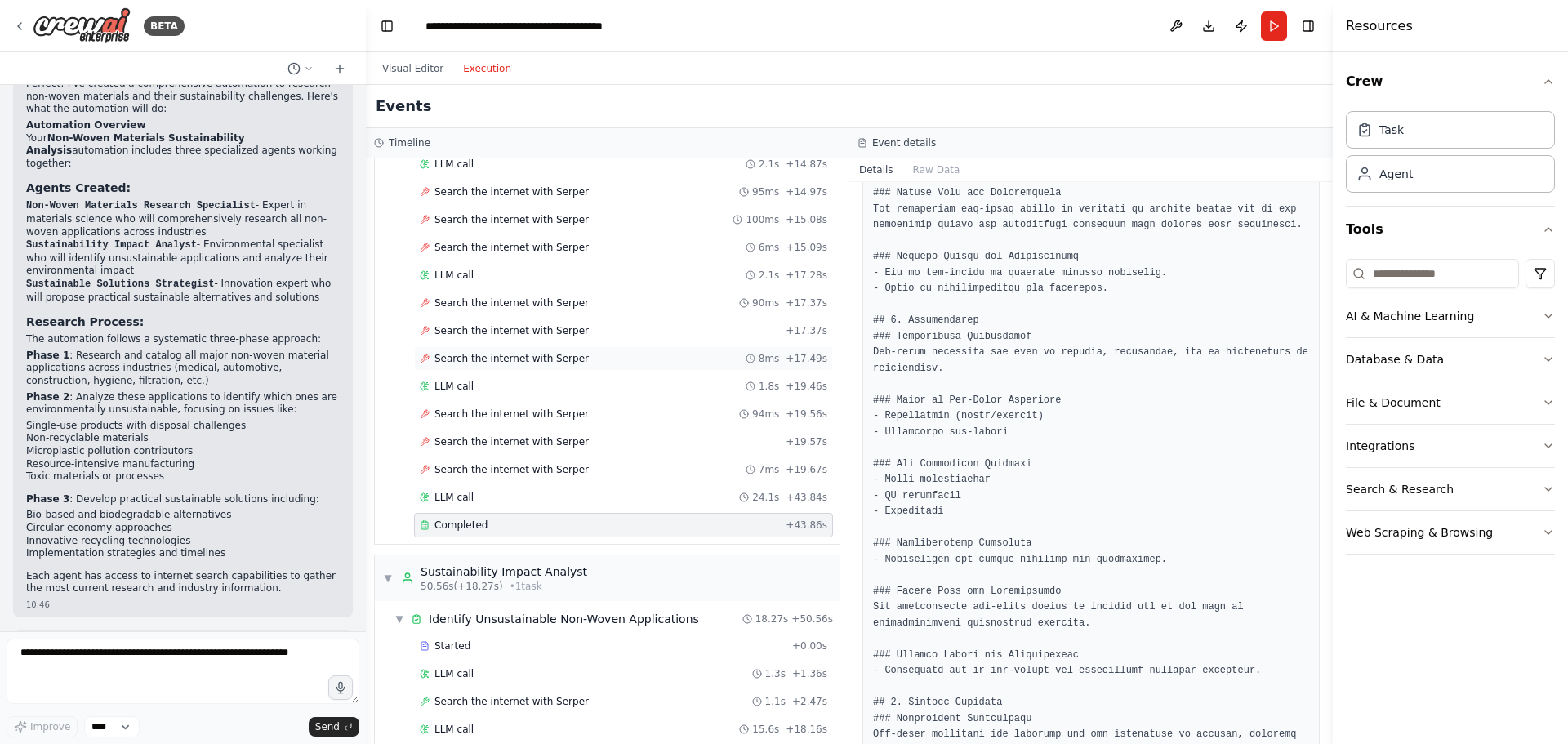
click at [539, 361] on span "Search the internet with Serper" at bounding box center [512, 357] width 155 height 13
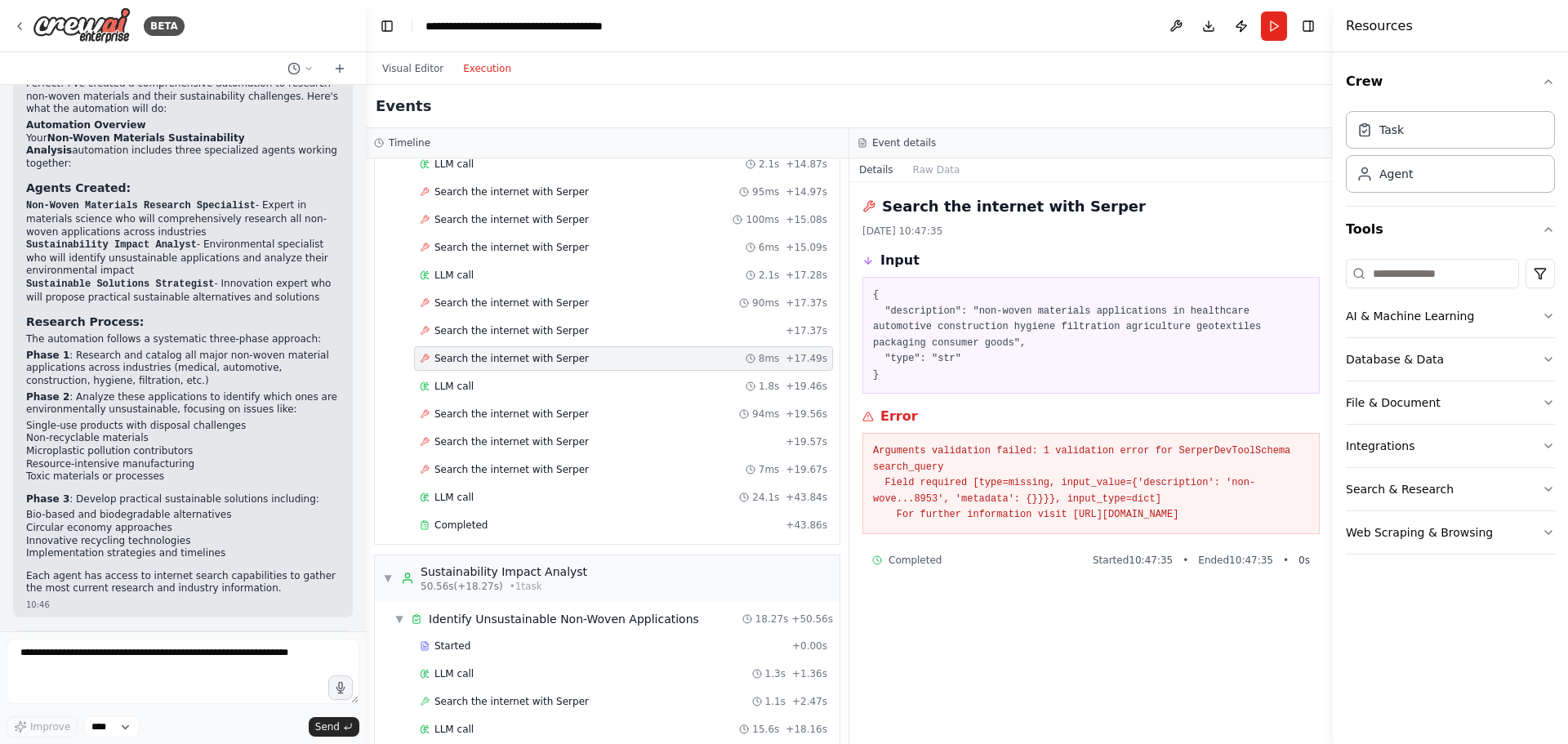
drag, startPoint x: 1292, startPoint y: 512, endPoint x: 852, endPoint y: 442, distance: 445.5
click at [852, 442] on div "Search the internet with [PERSON_NAME] [DATE] 10:47:35 Input { "description": "…" at bounding box center [1091, 463] width 484 height 562
copy pre "Arguments validation failed: 1 validation error for SerperDevToolSchema search_…"
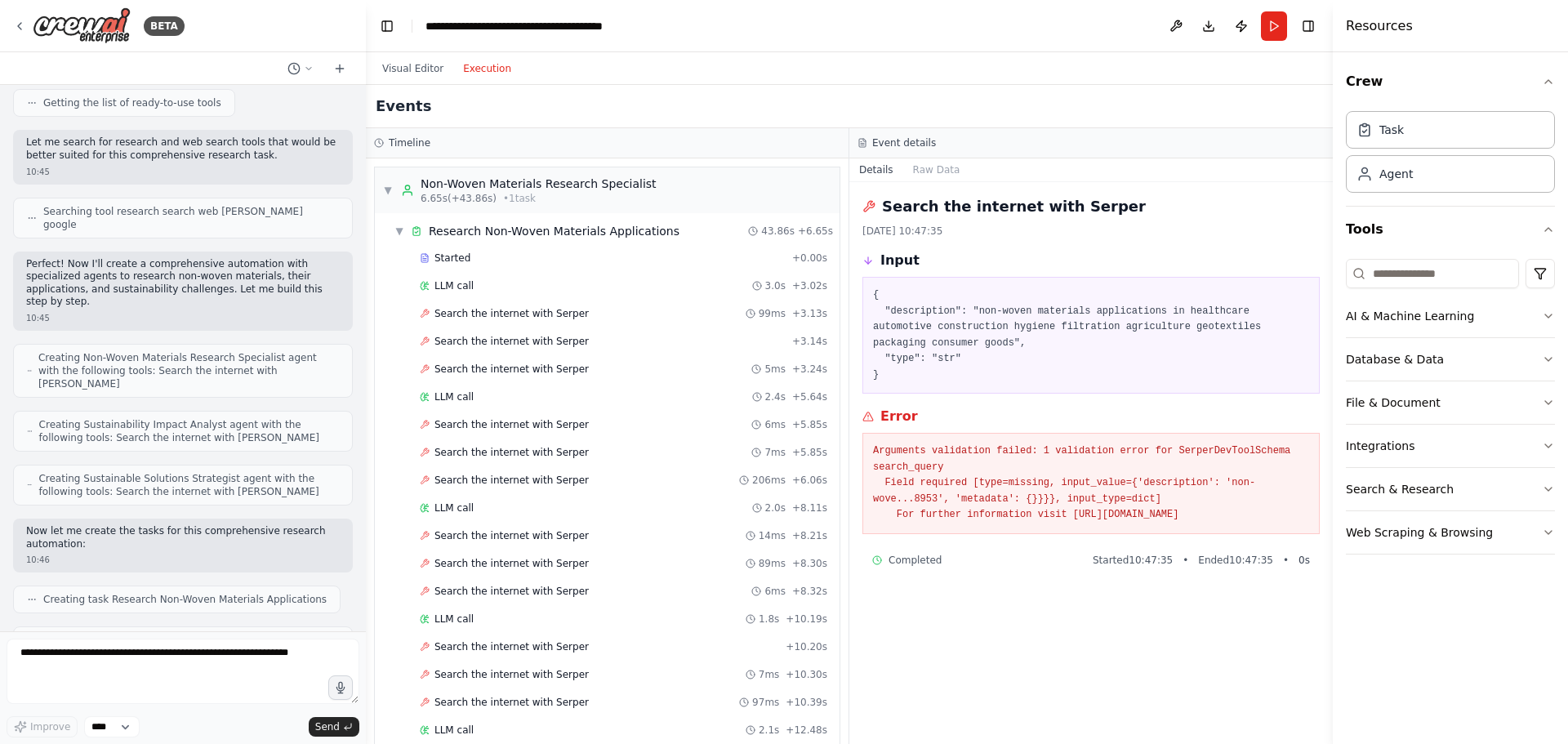
scroll to position [0, 0]
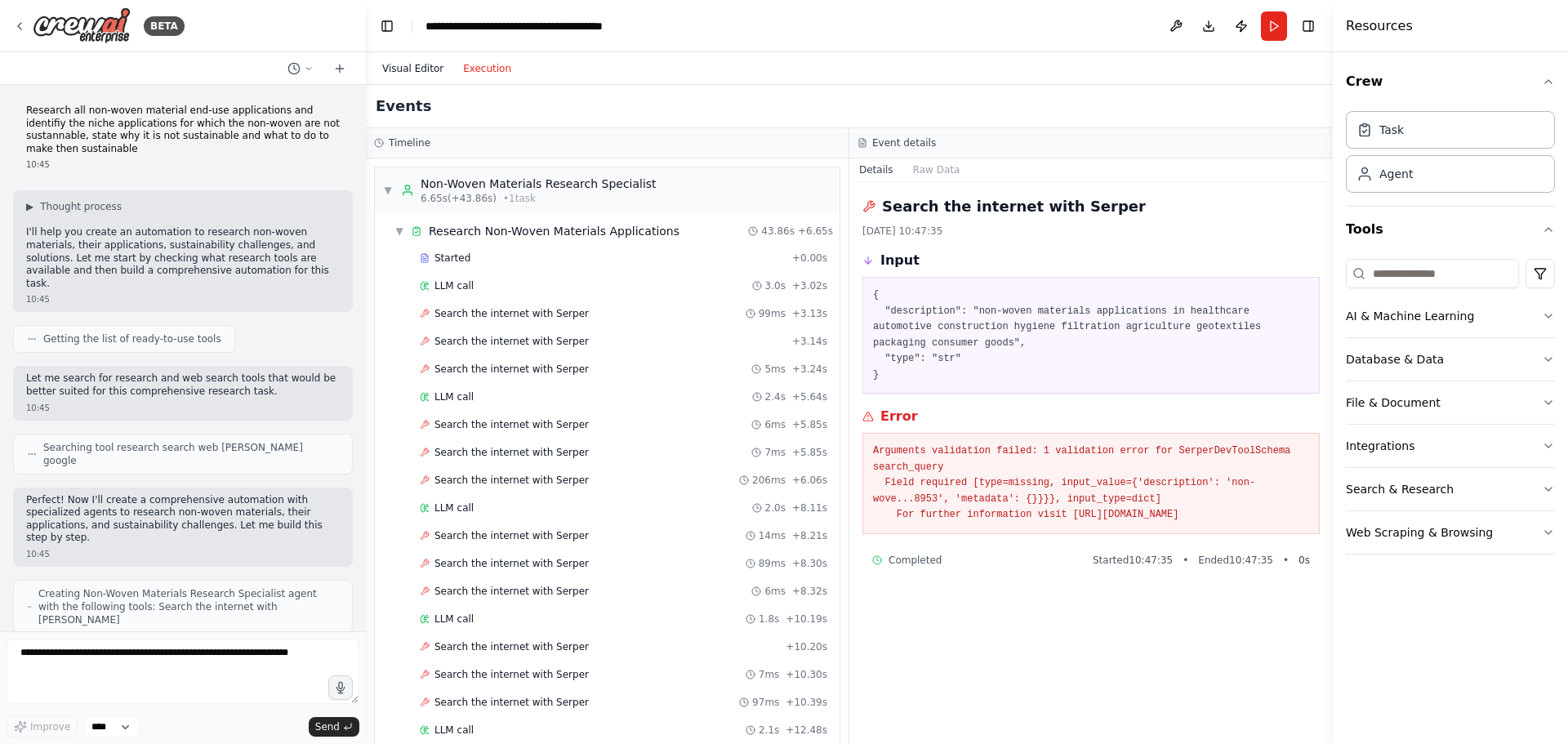
click at [399, 67] on button "Visual Editor" at bounding box center [412, 69] width 81 height 20
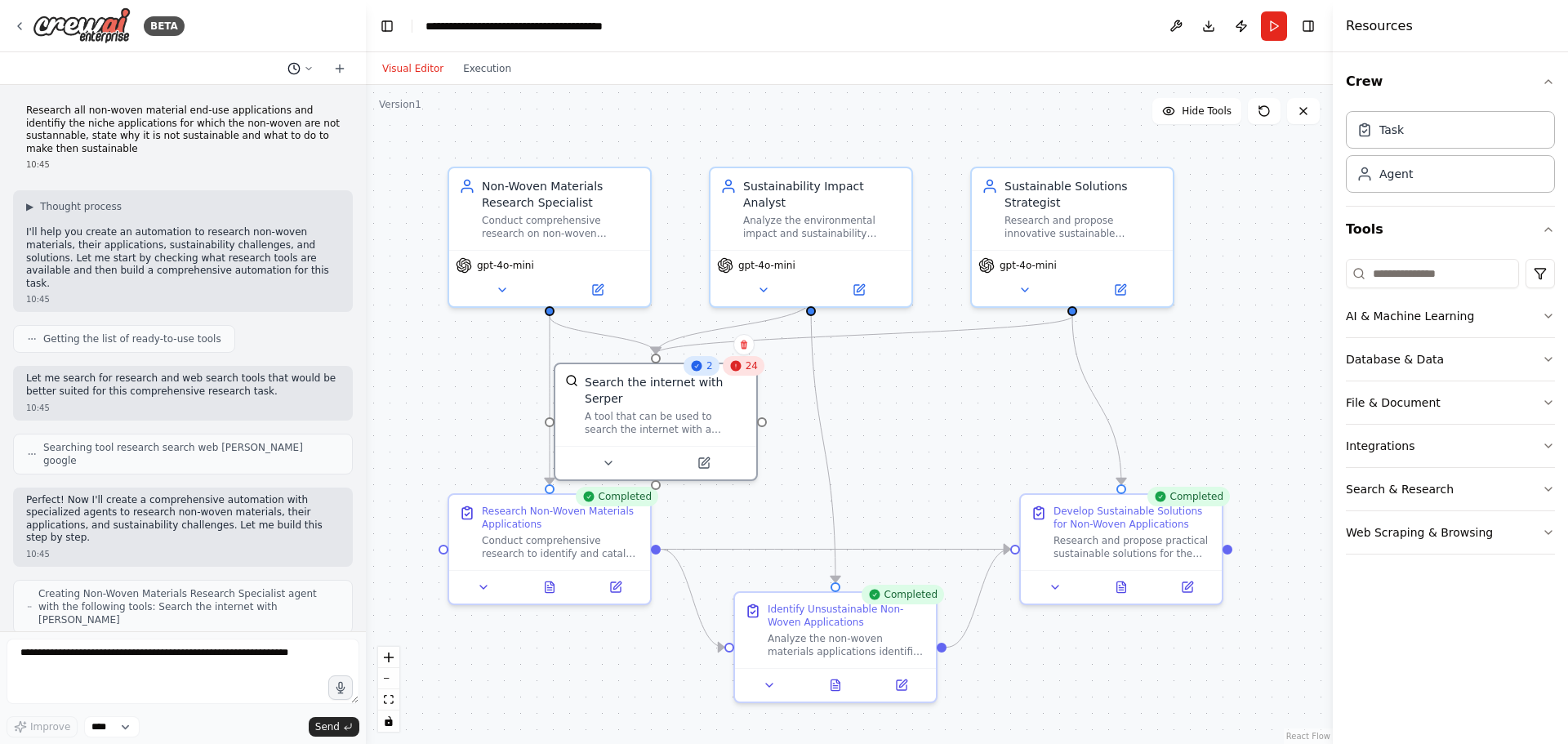
click at [305, 69] on icon at bounding box center [309, 69] width 10 height 10
click at [307, 67] on div at bounding box center [183, 372] width 366 height 744
click at [742, 368] on icon at bounding box center [736, 365] width 13 height 13
click at [703, 372] on div "2" at bounding box center [701, 366] width 36 height 20
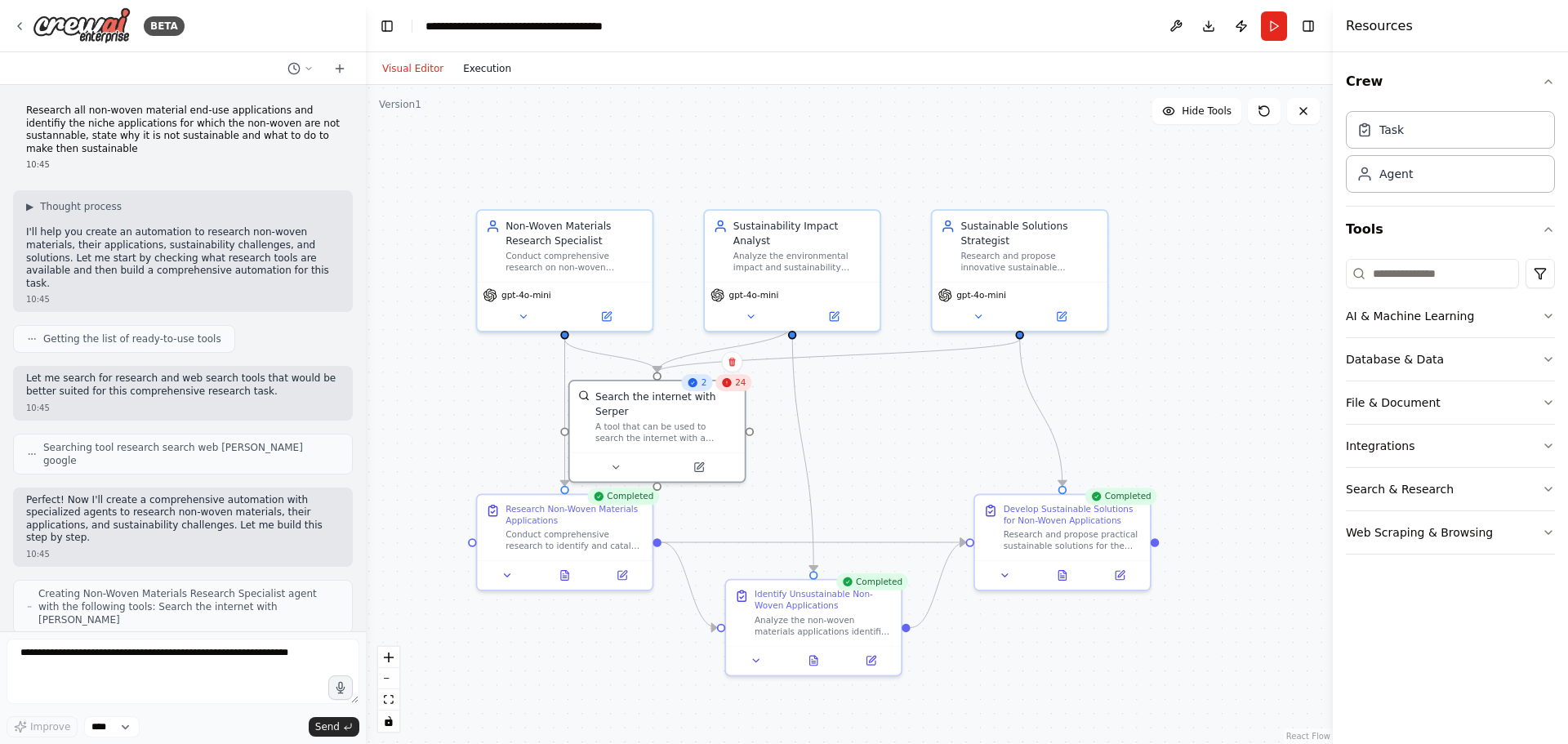
click at [475, 70] on button "Execution" at bounding box center [487, 69] width 68 height 20
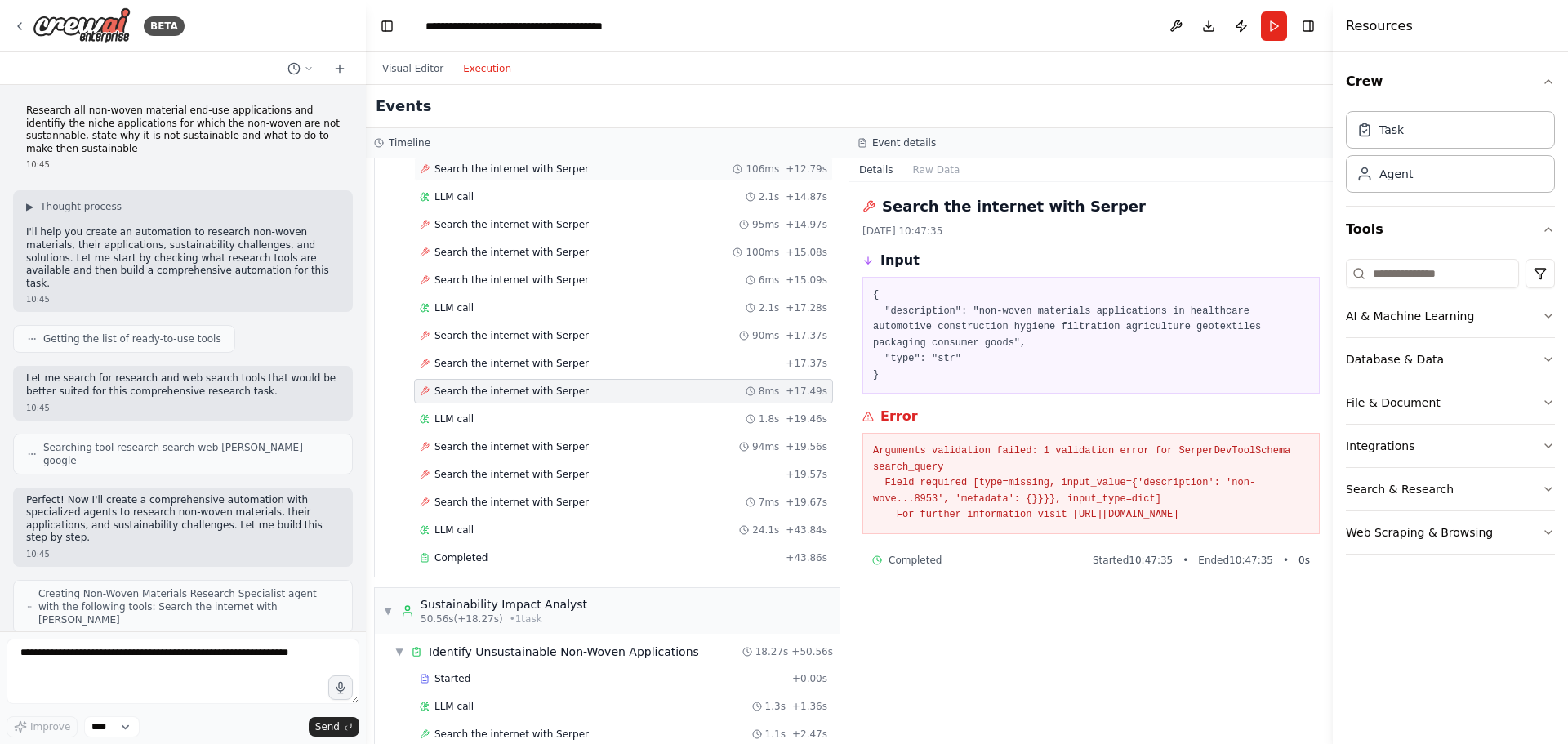
scroll to position [653, 0]
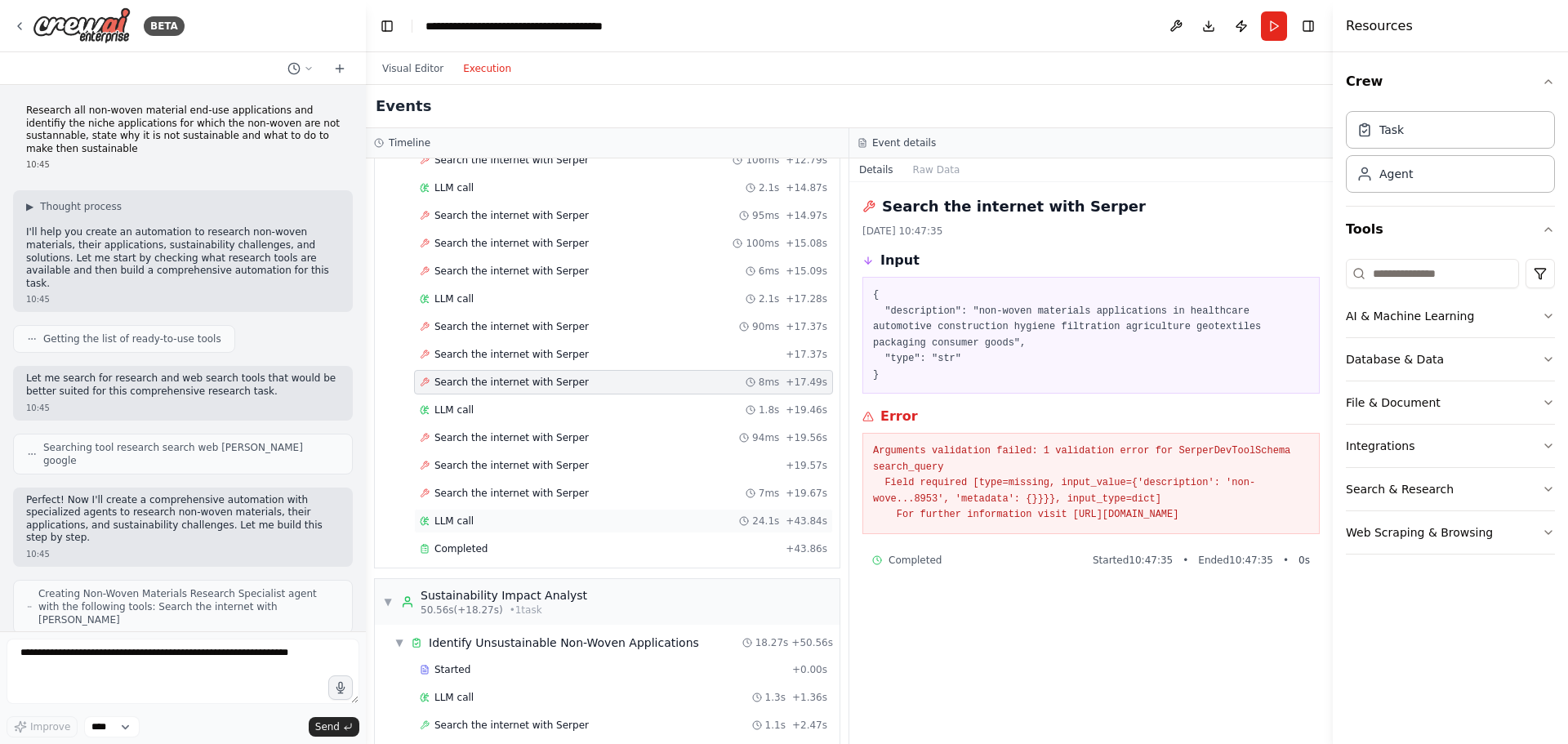
click at [470, 522] on div "LLM call 24.1s + 43.84s" at bounding box center [624, 520] width 407 height 13
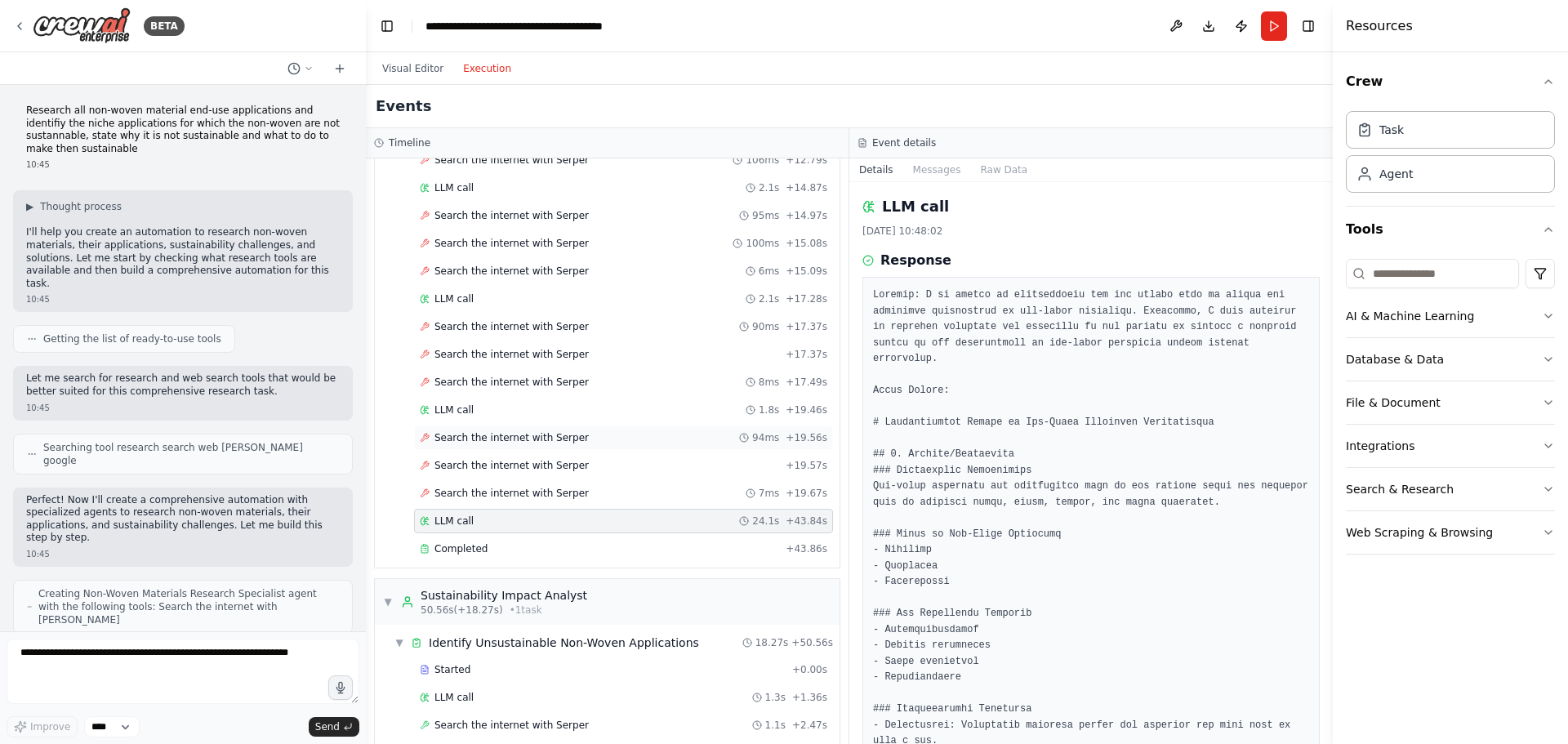
click at [475, 433] on span "Search the internet with Serper" at bounding box center [512, 437] width 155 height 13
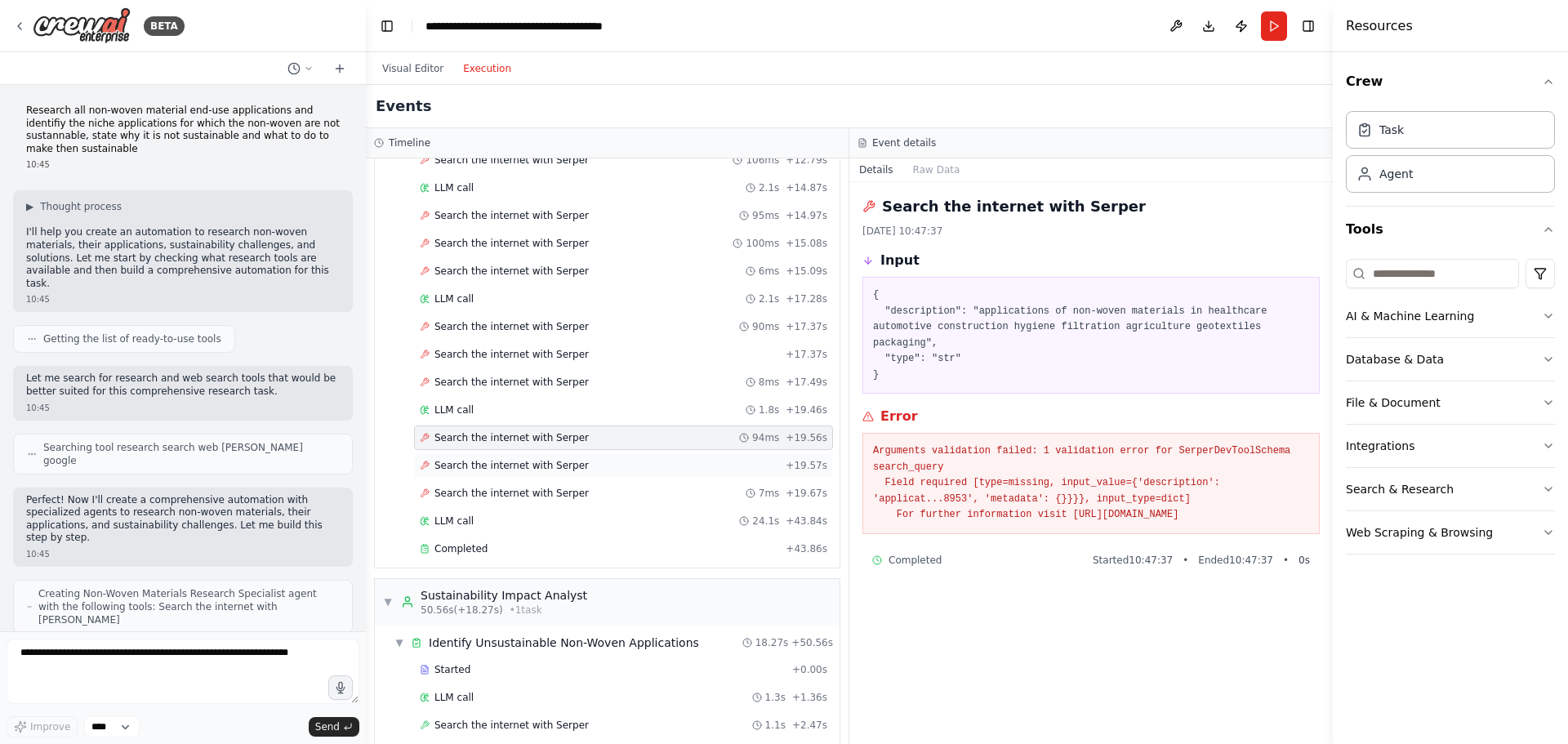
click at [470, 465] on span "Search the internet with Serper" at bounding box center [512, 465] width 155 height 13
click at [468, 498] on span "Search the internet with Serper" at bounding box center [512, 492] width 155 height 13
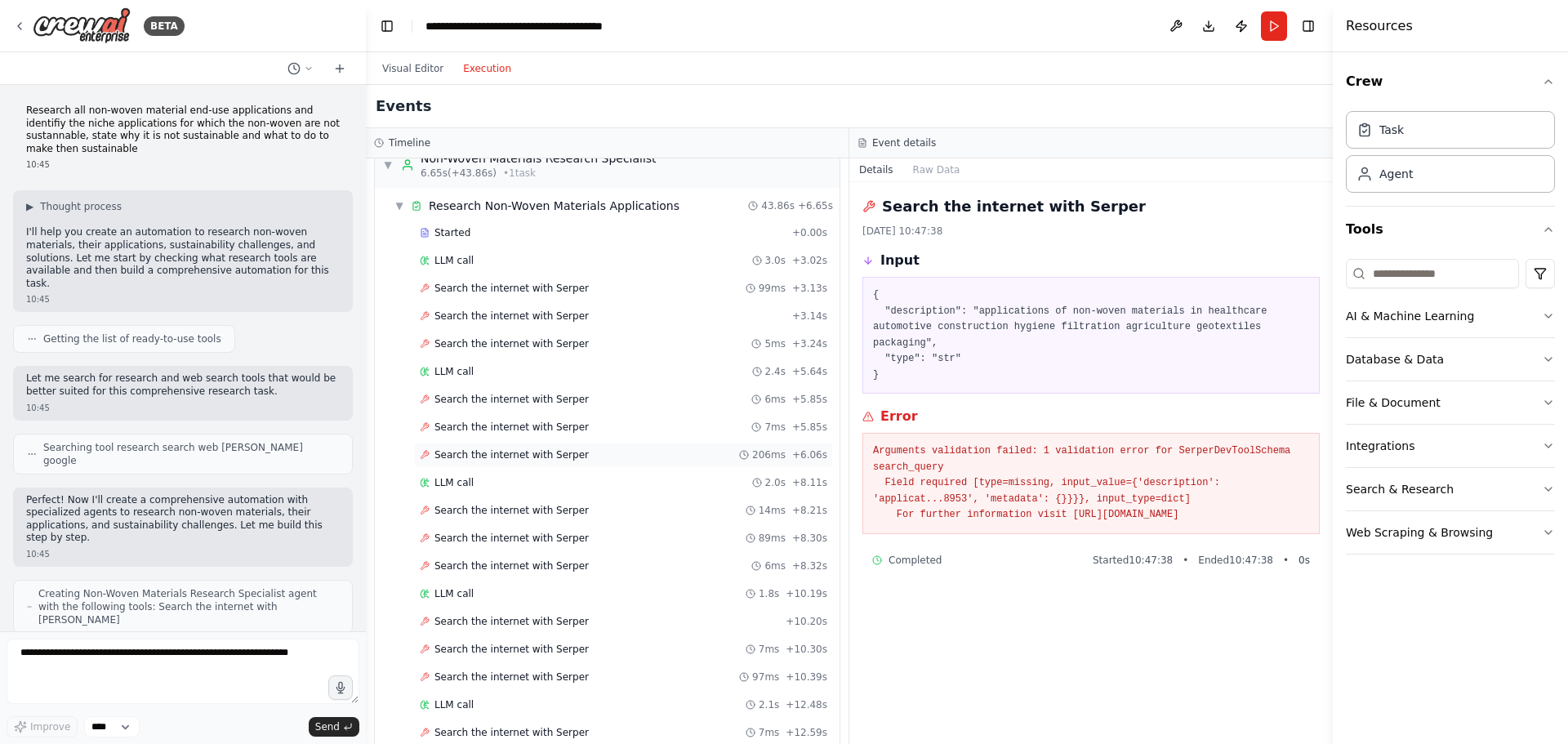
scroll to position [0, 0]
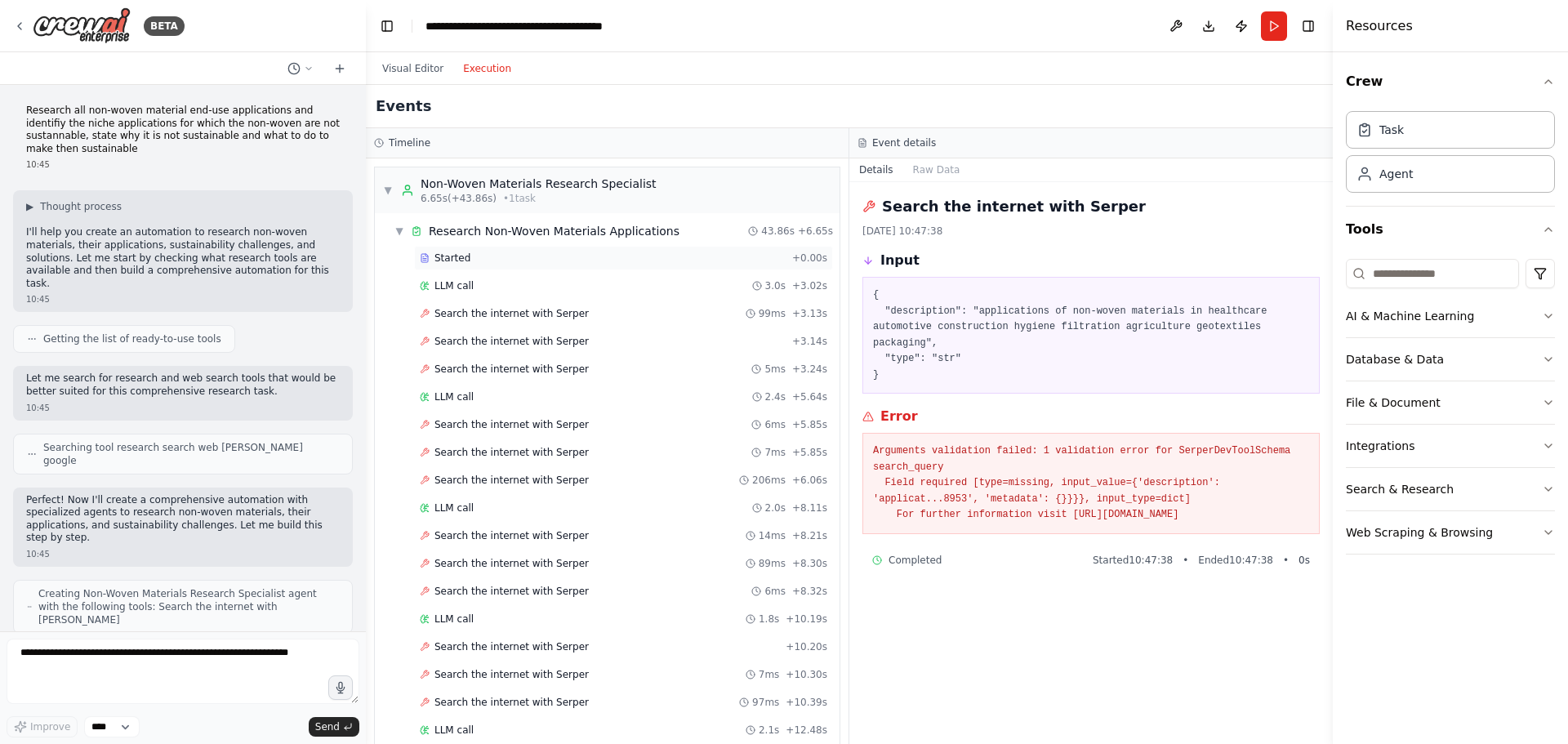
click at [455, 257] on span "Started" at bounding box center [452, 257] width 36 height 13
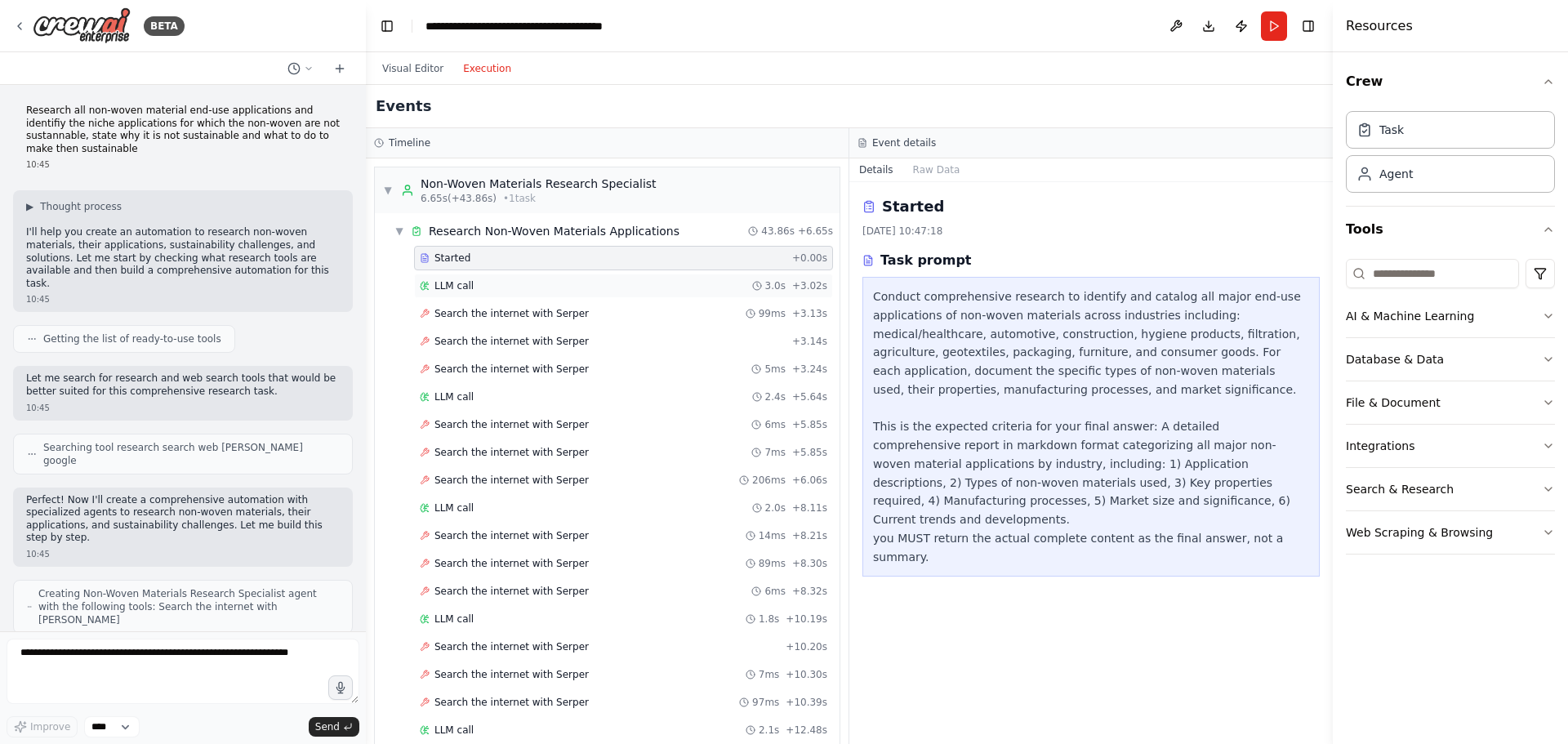
click at [451, 283] on span "LLM call" at bounding box center [454, 285] width 39 height 13
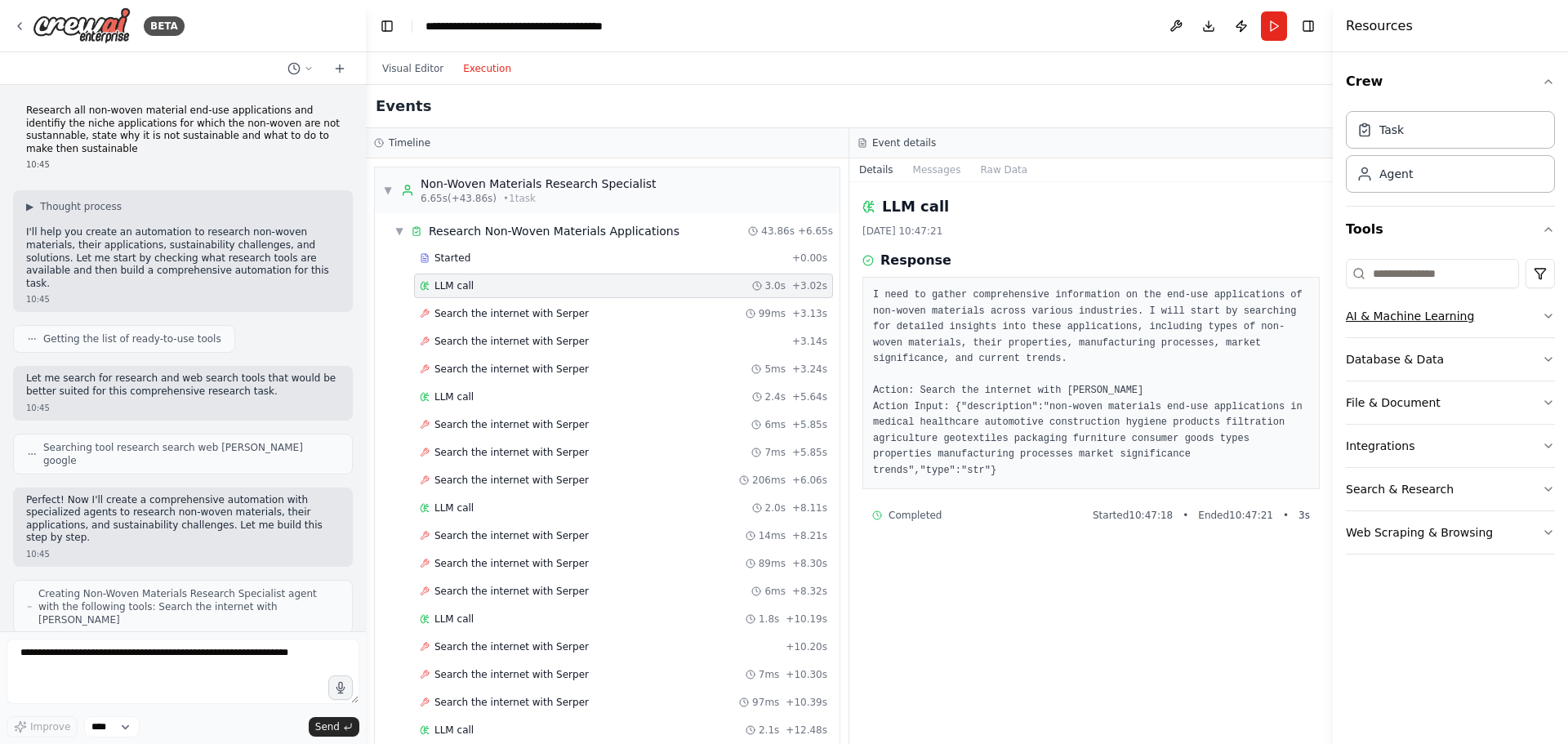
click at [1550, 306] on button "AI & Machine Learning" at bounding box center [1449, 315] width 209 height 42
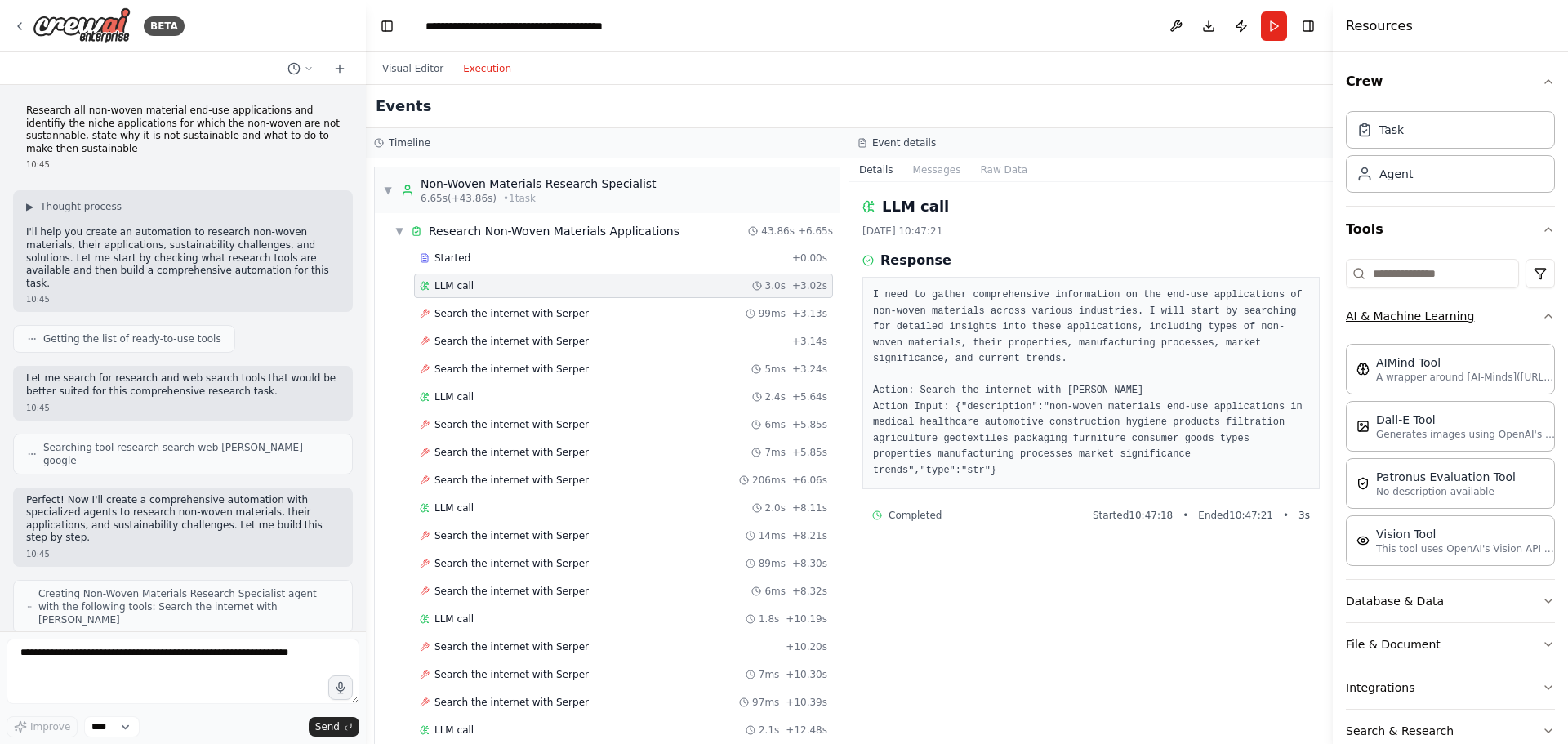
click at [1543, 314] on icon "button" at bounding box center [1548, 315] width 13 height 13
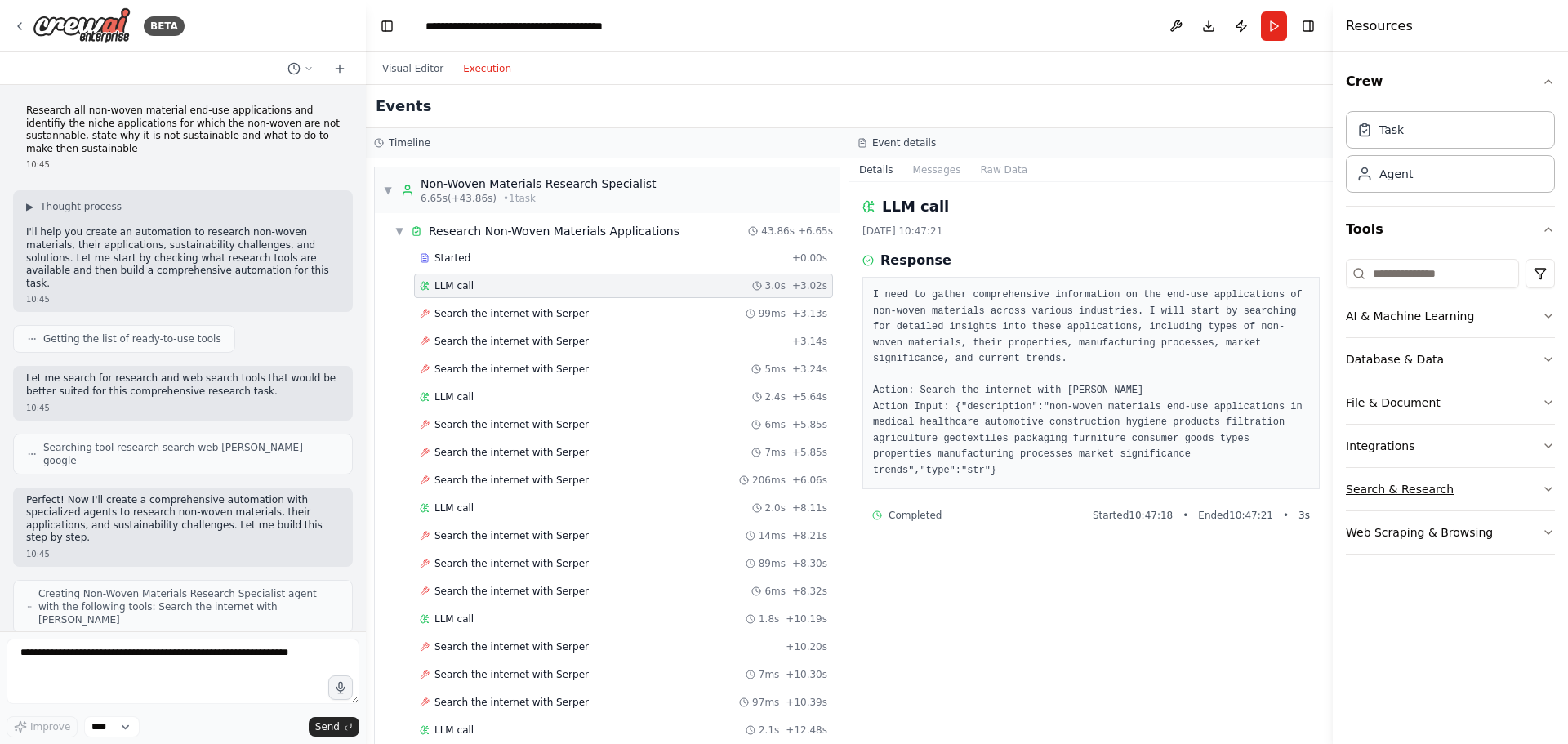
click at [1550, 491] on icon "button" at bounding box center [1548, 488] width 13 height 13
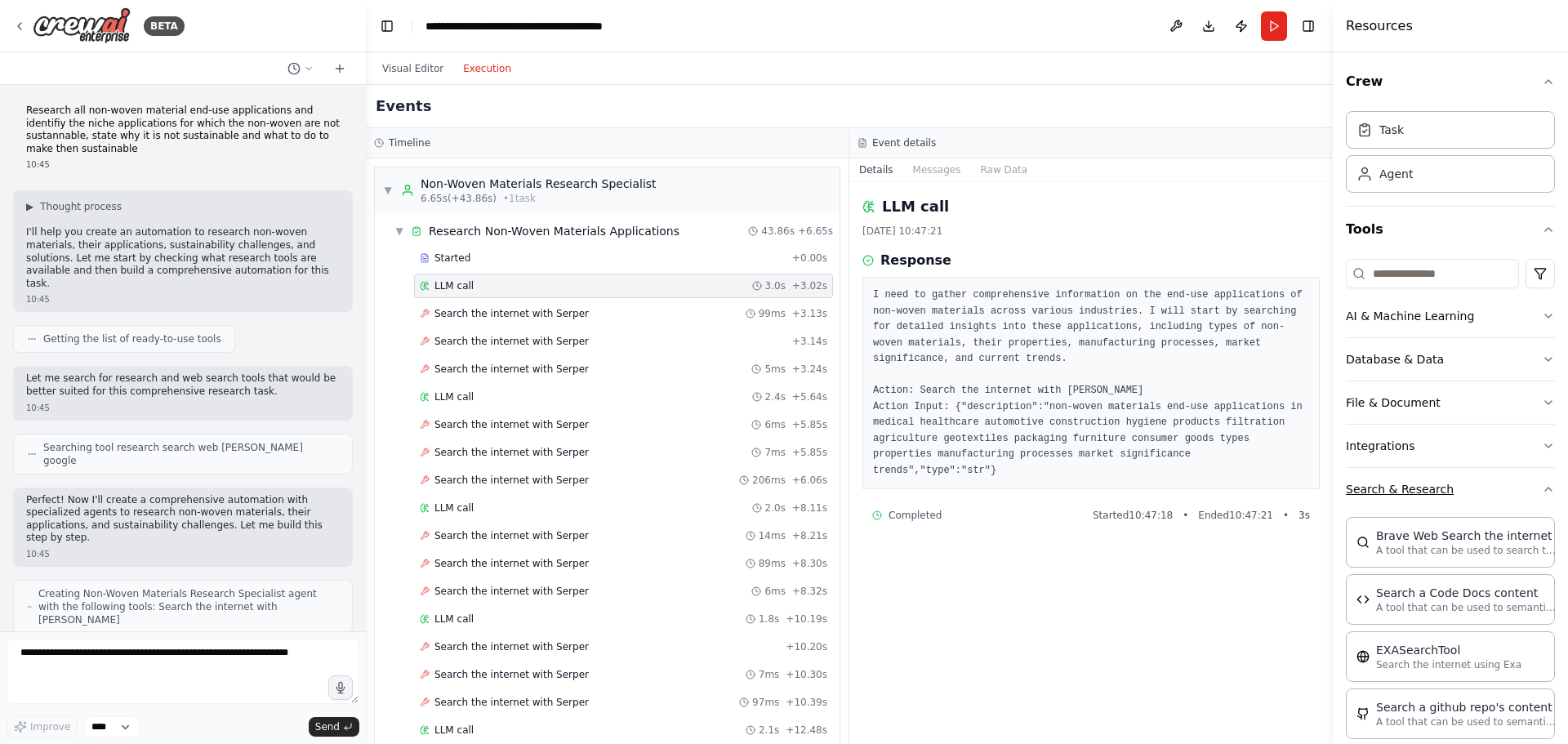
click at [1543, 489] on icon "button" at bounding box center [1548, 488] width 13 height 13
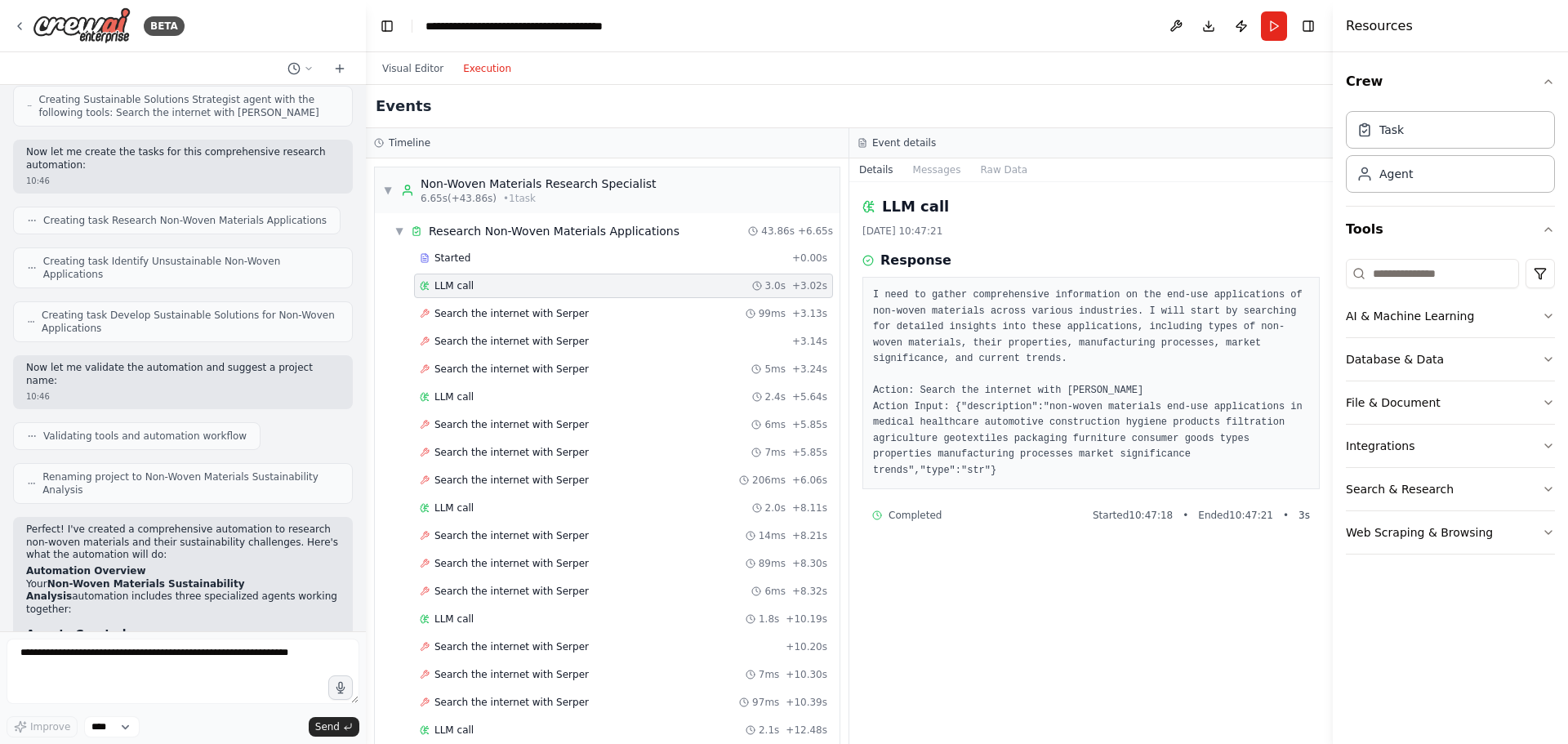
scroll to position [980, 0]
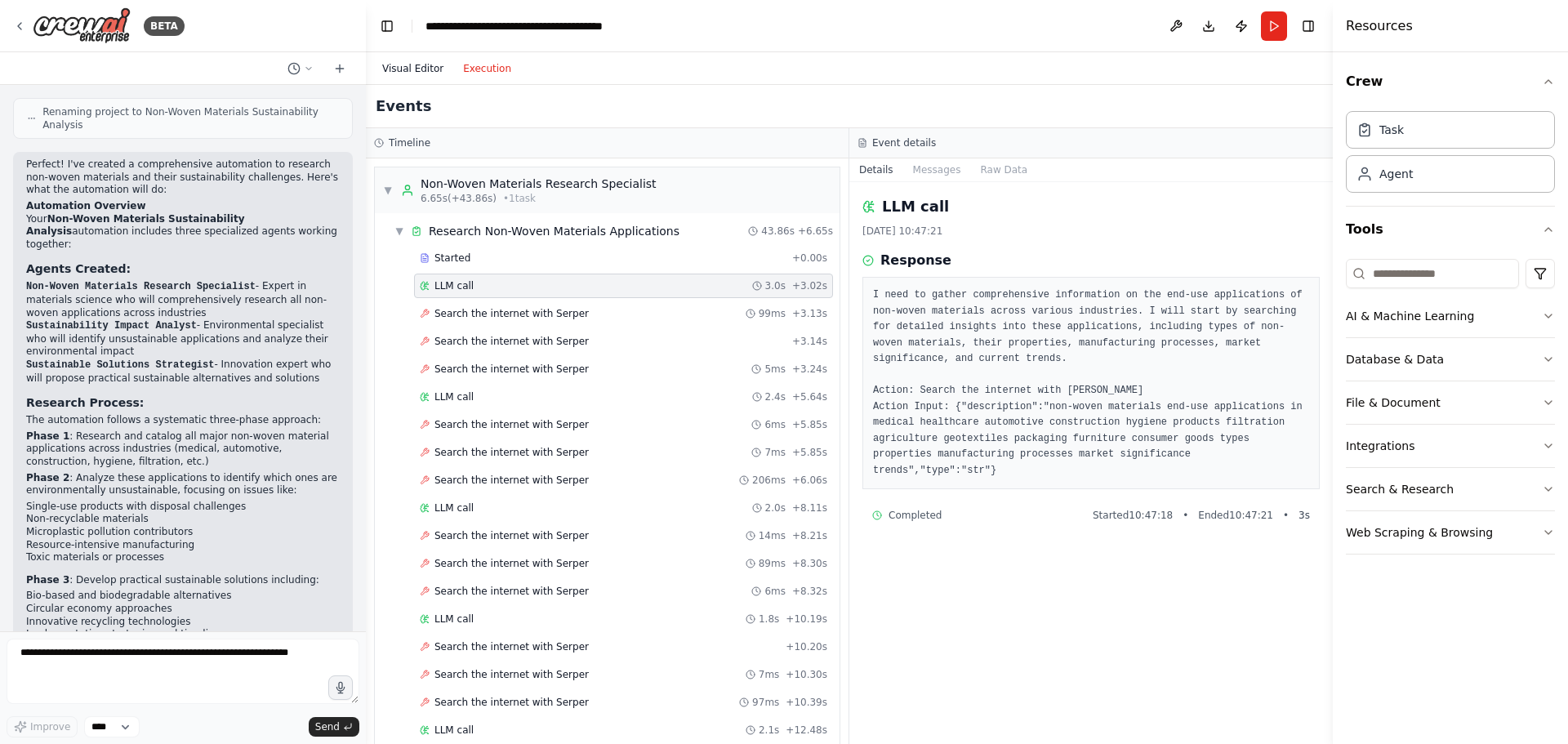
click at [407, 71] on button "Visual Editor" at bounding box center [412, 69] width 81 height 20
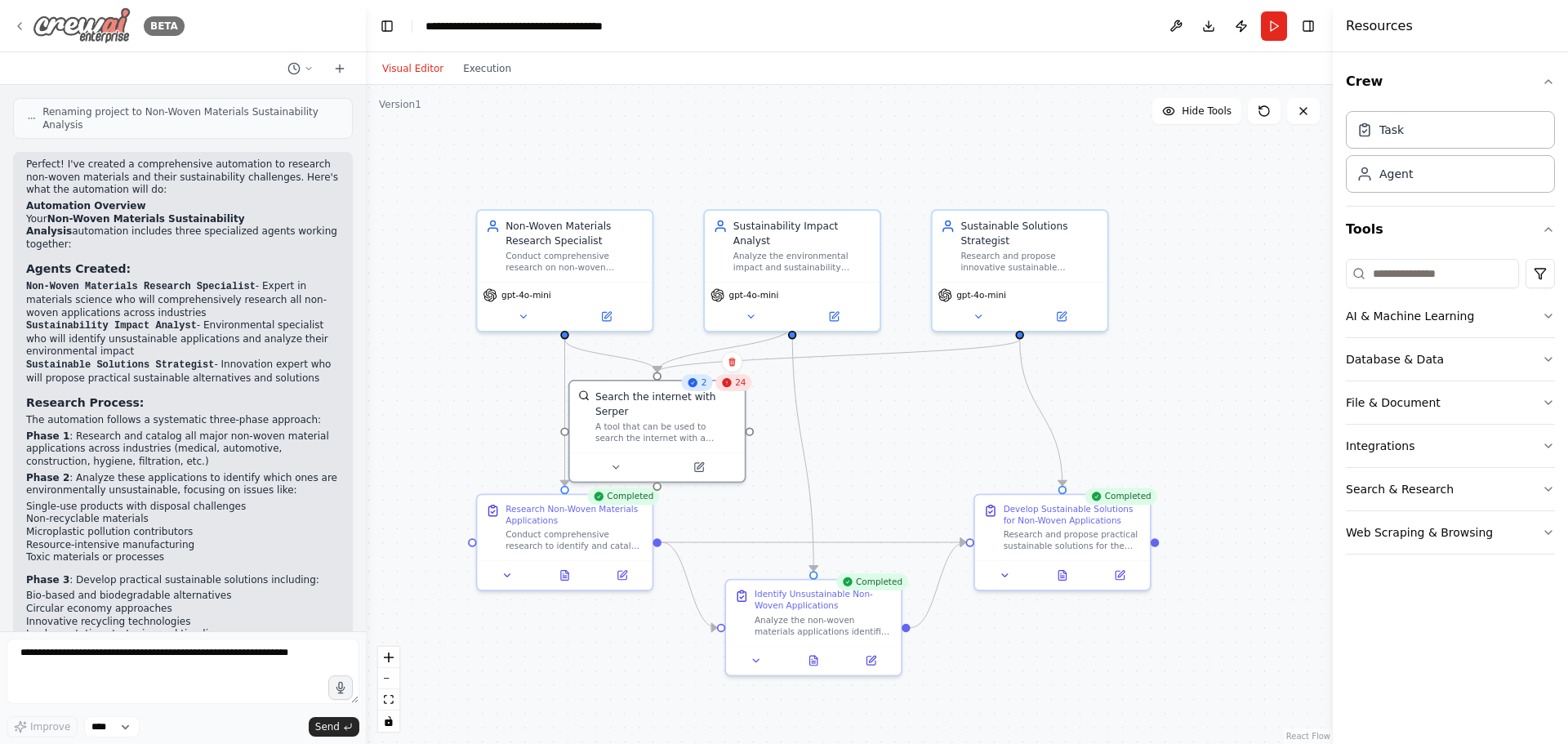
click at [23, 24] on icon at bounding box center [19, 25] width 13 height 13
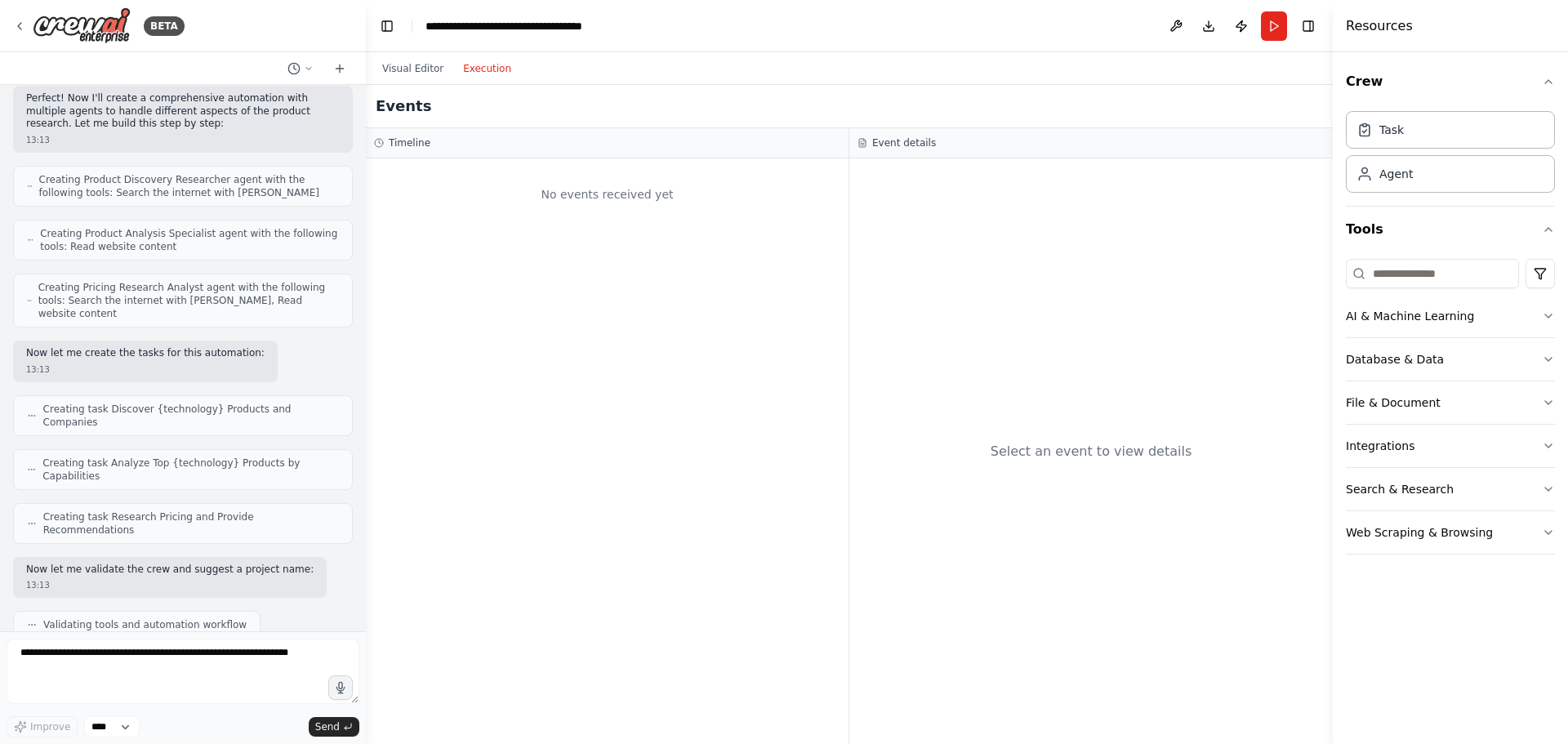
click at [480, 68] on button "Execution" at bounding box center [487, 69] width 68 height 20
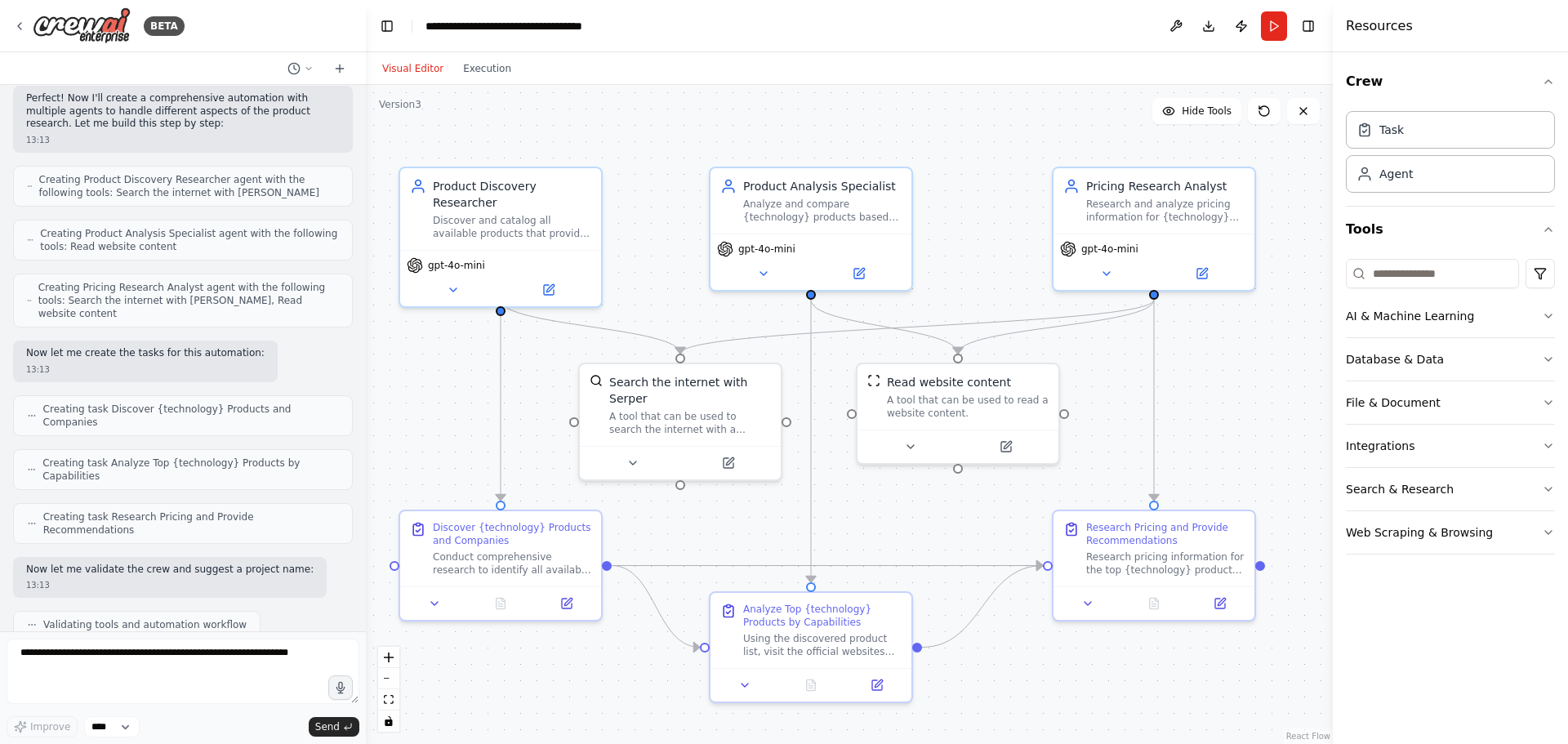
click at [420, 68] on button "Visual Editor" at bounding box center [412, 69] width 81 height 20
